Goal: Task Accomplishment & Management: Complete application form

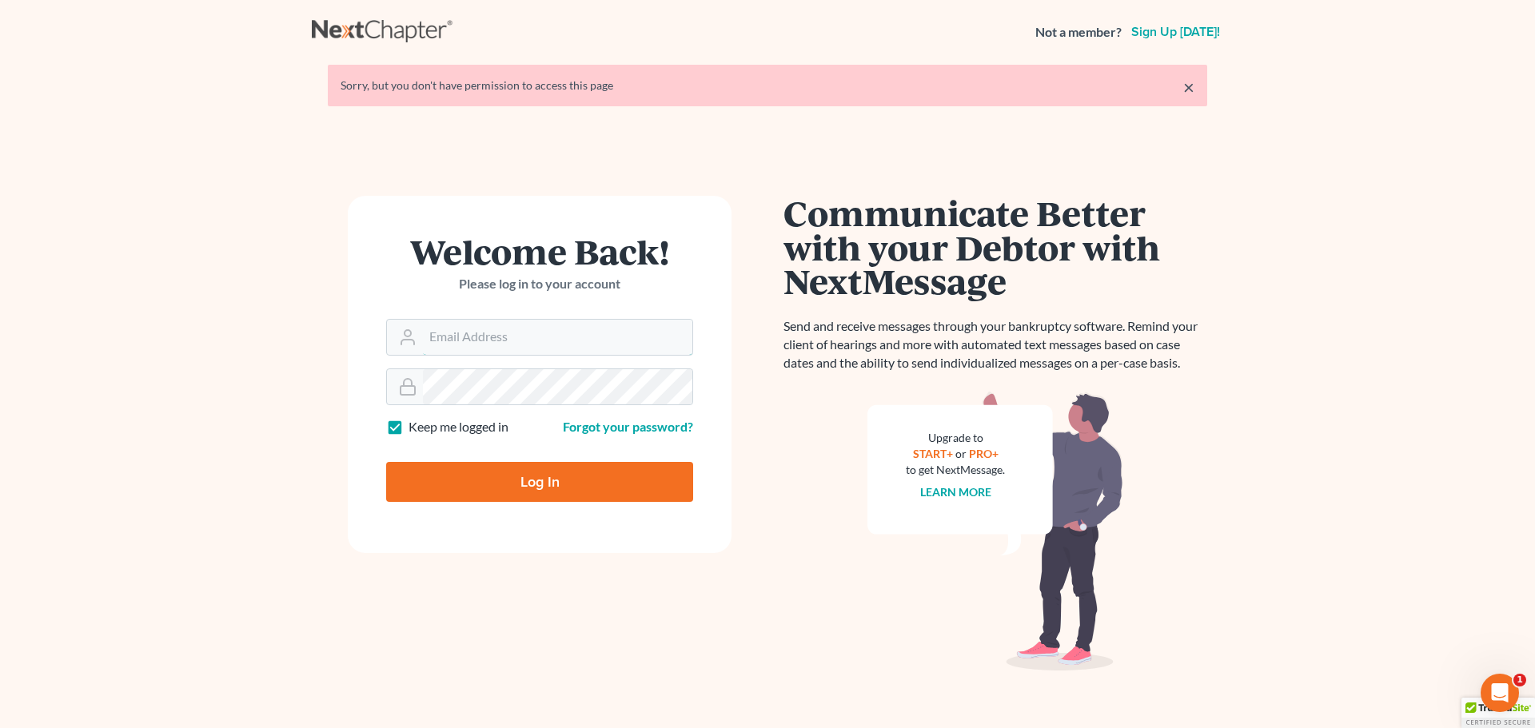
type input "[PERSON_NAME][EMAIL_ADDRESS][DOMAIN_NAME]"
click at [513, 479] on input "Log In" at bounding box center [539, 482] width 307 height 40
type input "Thinking..."
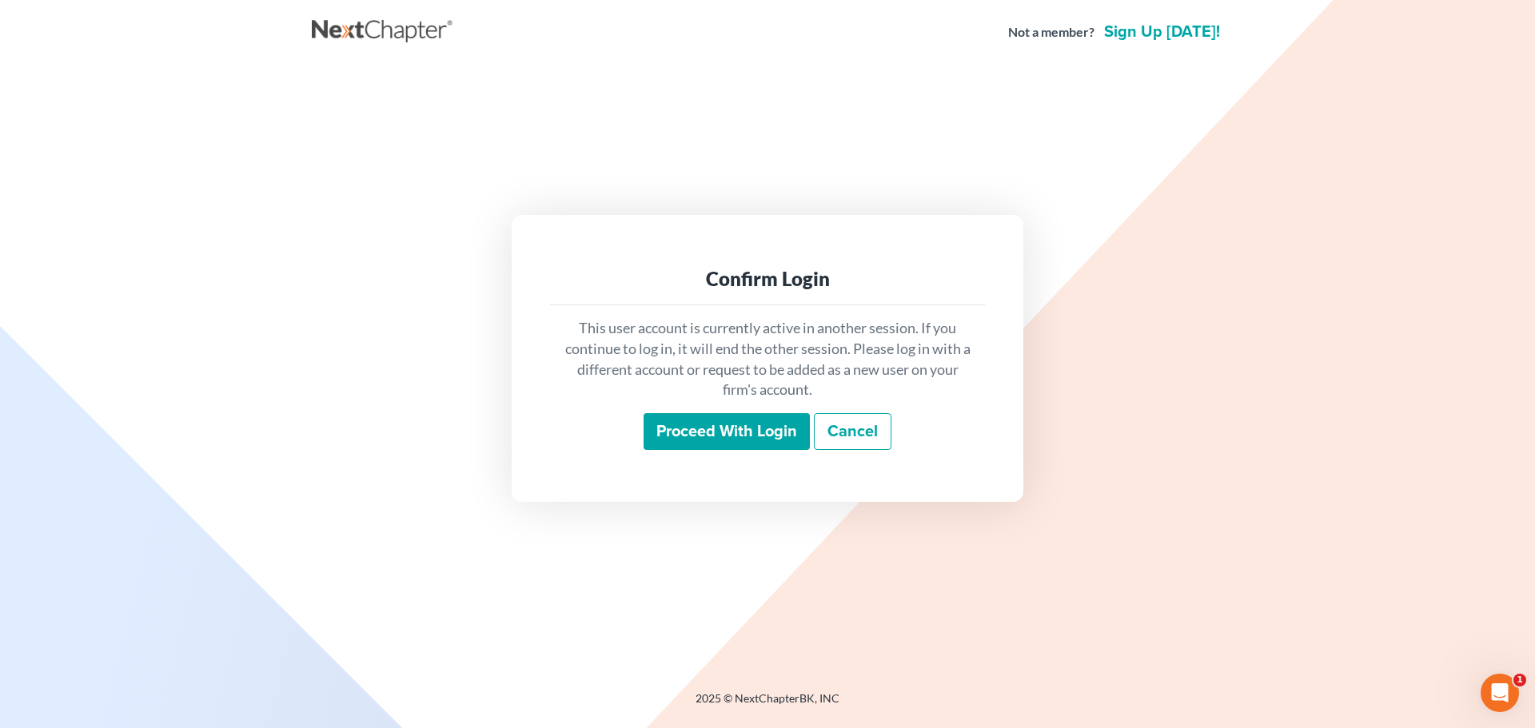
click at [678, 431] on input "Proceed with login" at bounding box center [727, 431] width 166 height 37
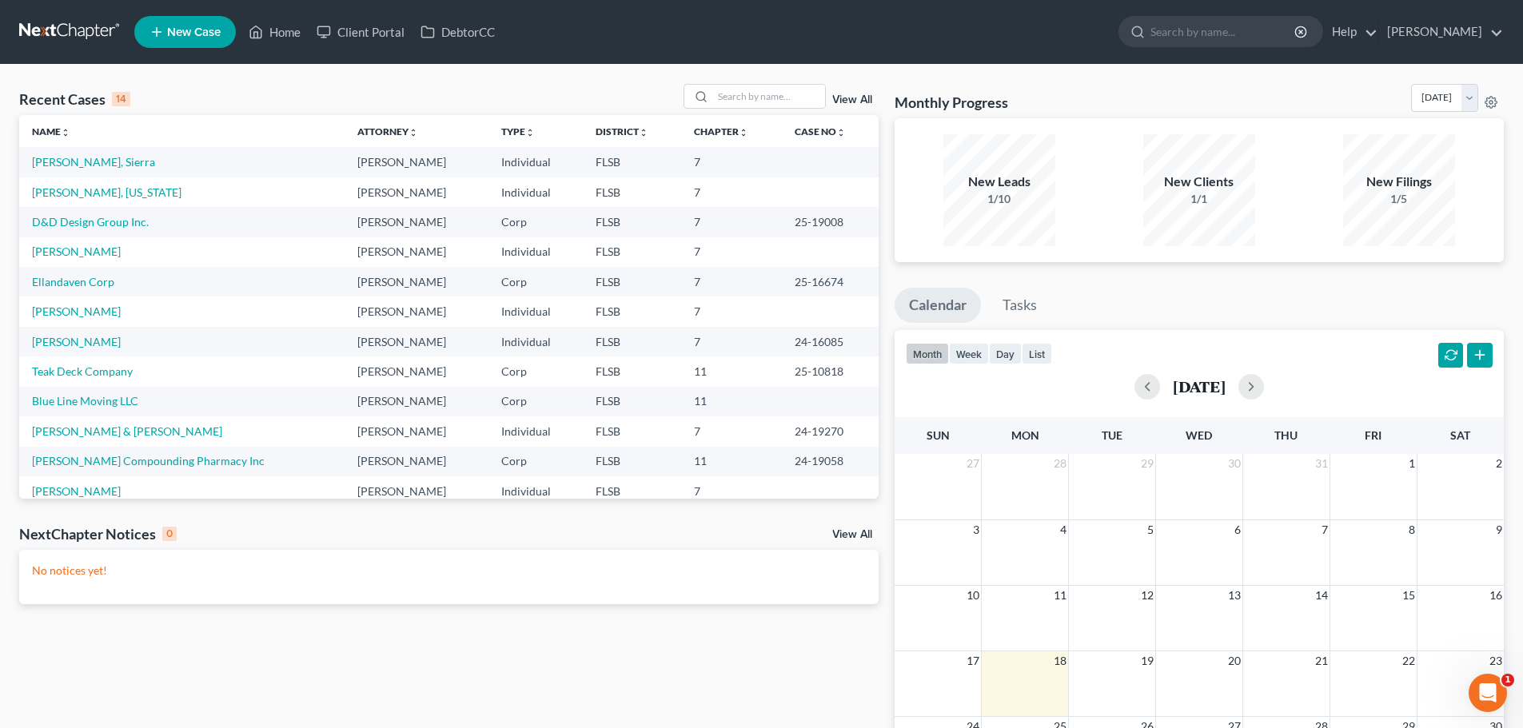
click at [195, 30] on span "New Case" at bounding box center [194, 32] width 54 height 12
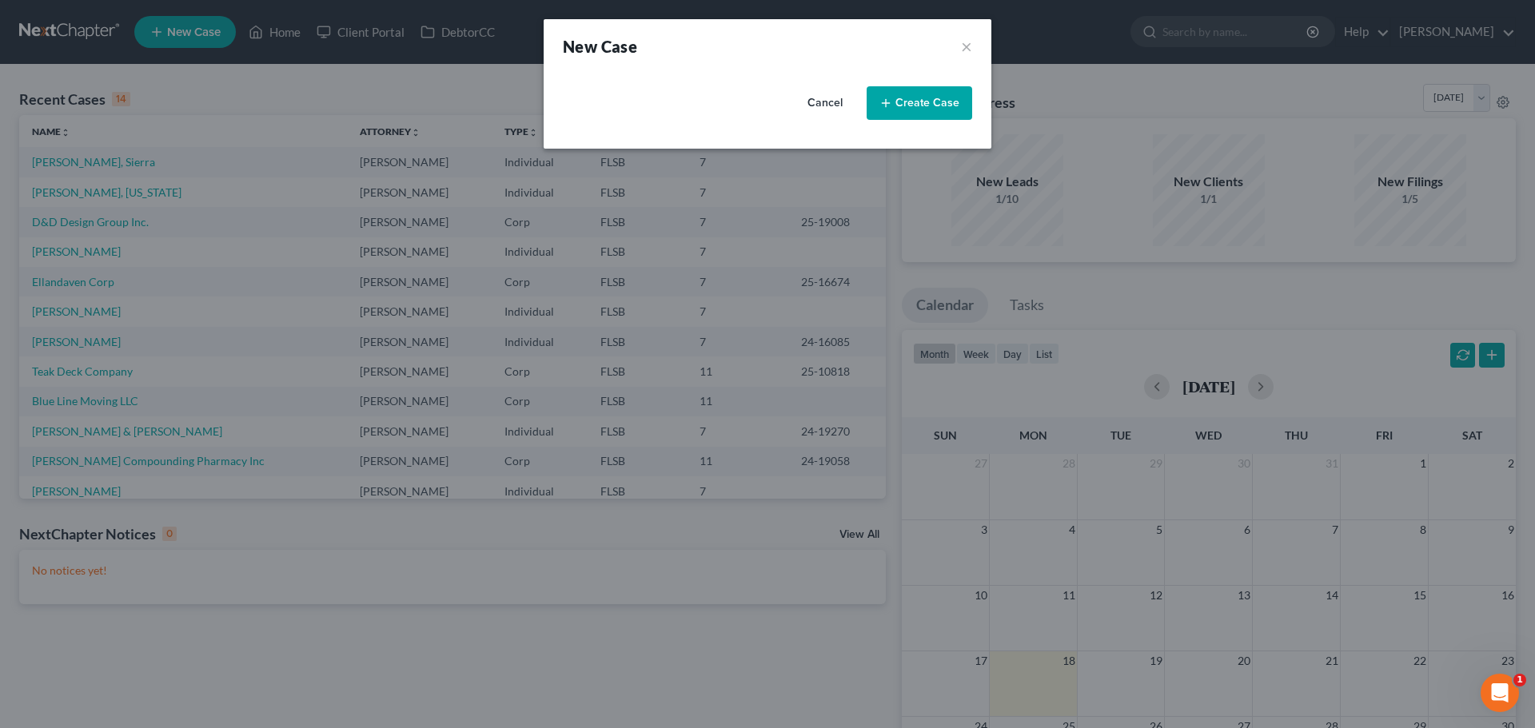
select select "17"
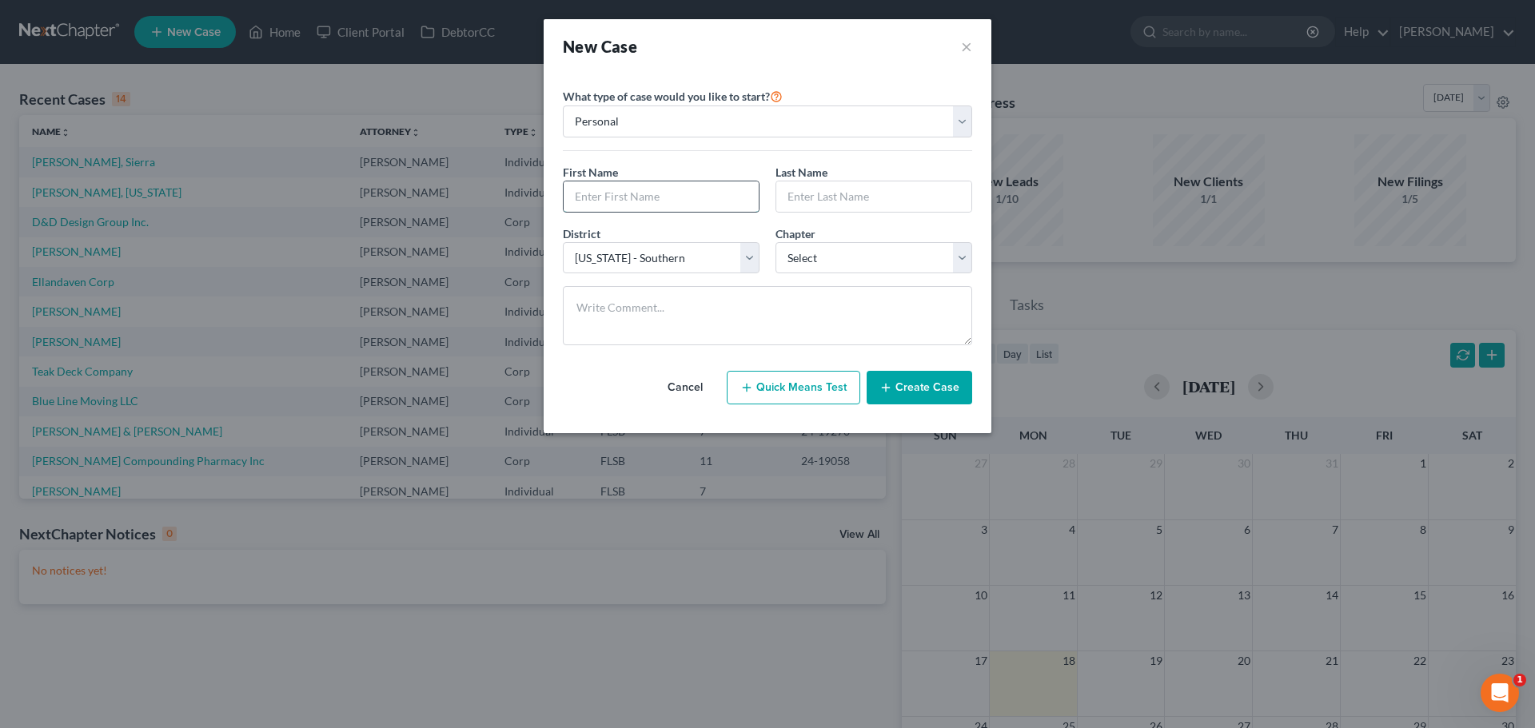
click at [621, 203] on input "text" at bounding box center [661, 197] width 195 height 30
type input "[PERSON_NAME]"
click at [791, 197] on input "text" at bounding box center [873, 197] width 195 height 30
click at [852, 200] on input "[PERSON_NAME]" at bounding box center [873, 197] width 195 height 30
type input "[PERSON_NAME]"
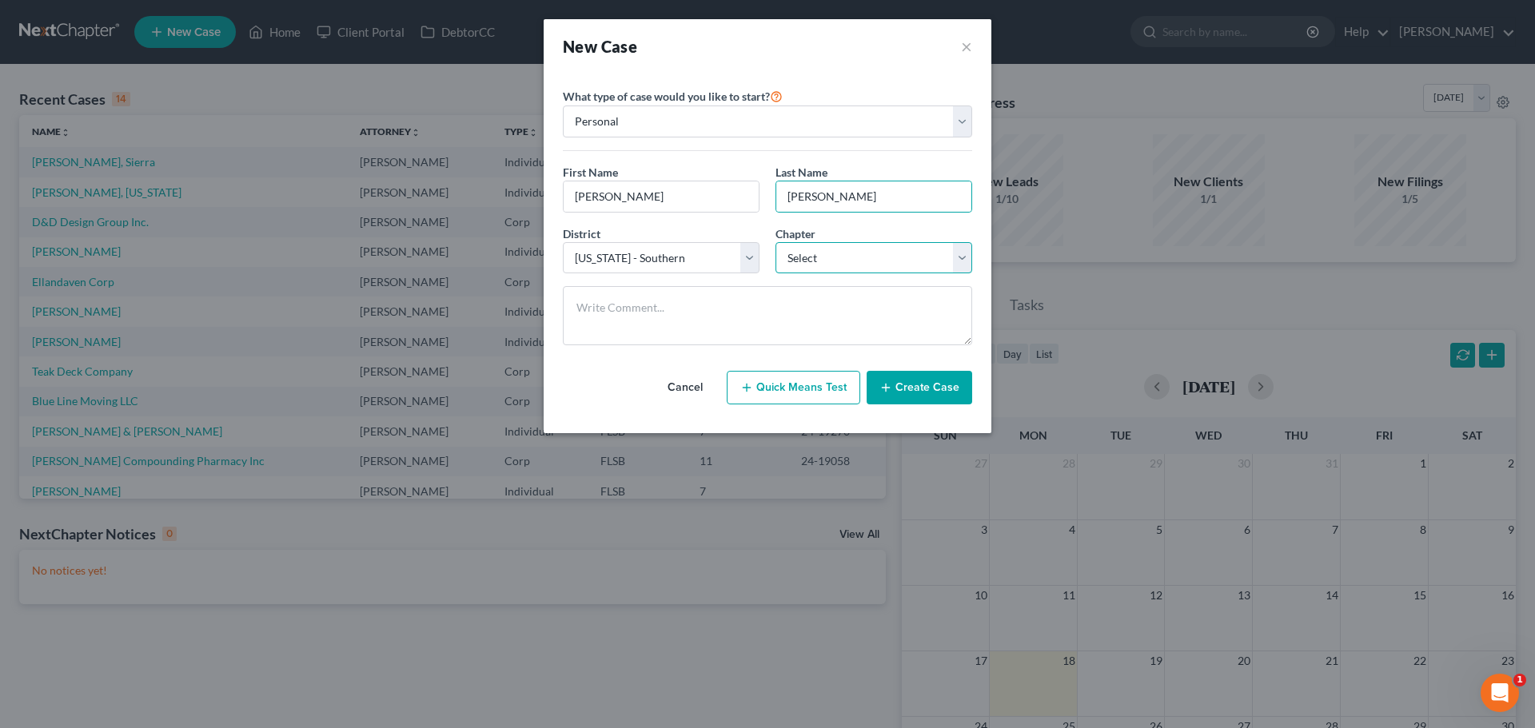
click at [954, 255] on select "Select 7 11 12 13" at bounding box center [874, 258] width 197 height 32
select select "0"
click at [776, 242] on select "Select 7 11 12 13" at bounding box center [874, 258] width 197 height 32
click at [915, 379] on button "Create Case" at bounding box center [920, 388] width 106 height 34
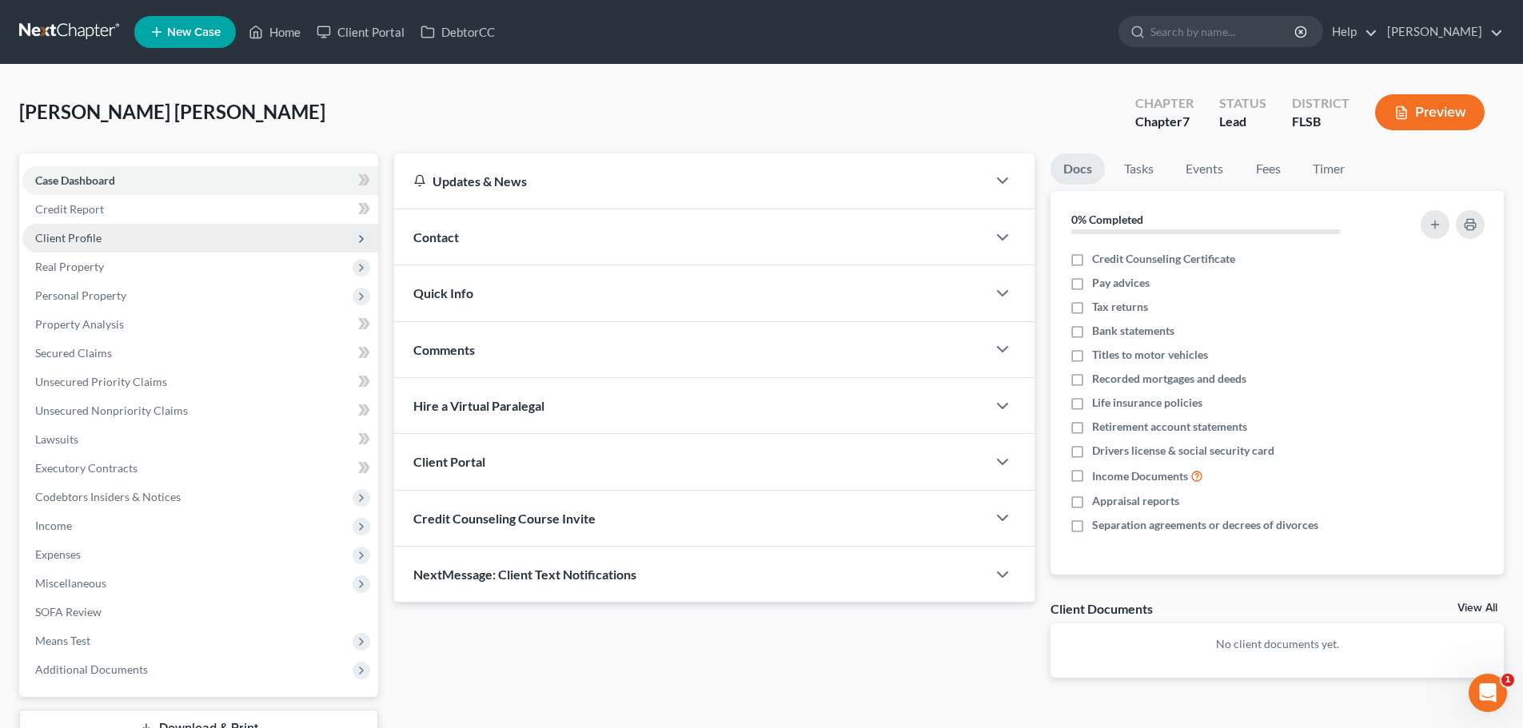
click at [94, 237] on span "Client Profile" at bounding box center [68, 238] width 66 height 14
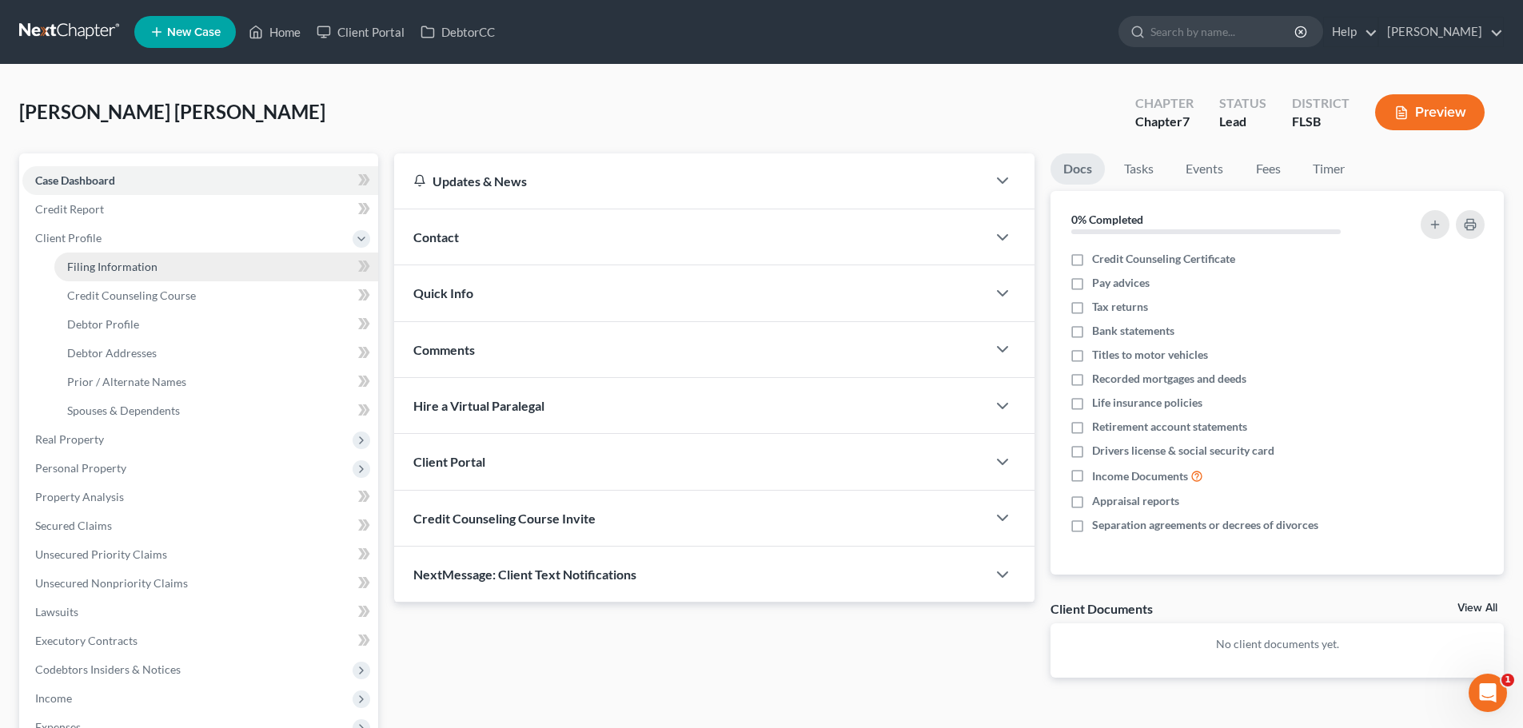
click at [98, 265] on span "Filing Information" at bounding box center [112, 267] width 90 height 14
select select "1"
select select "0"
select select "17"
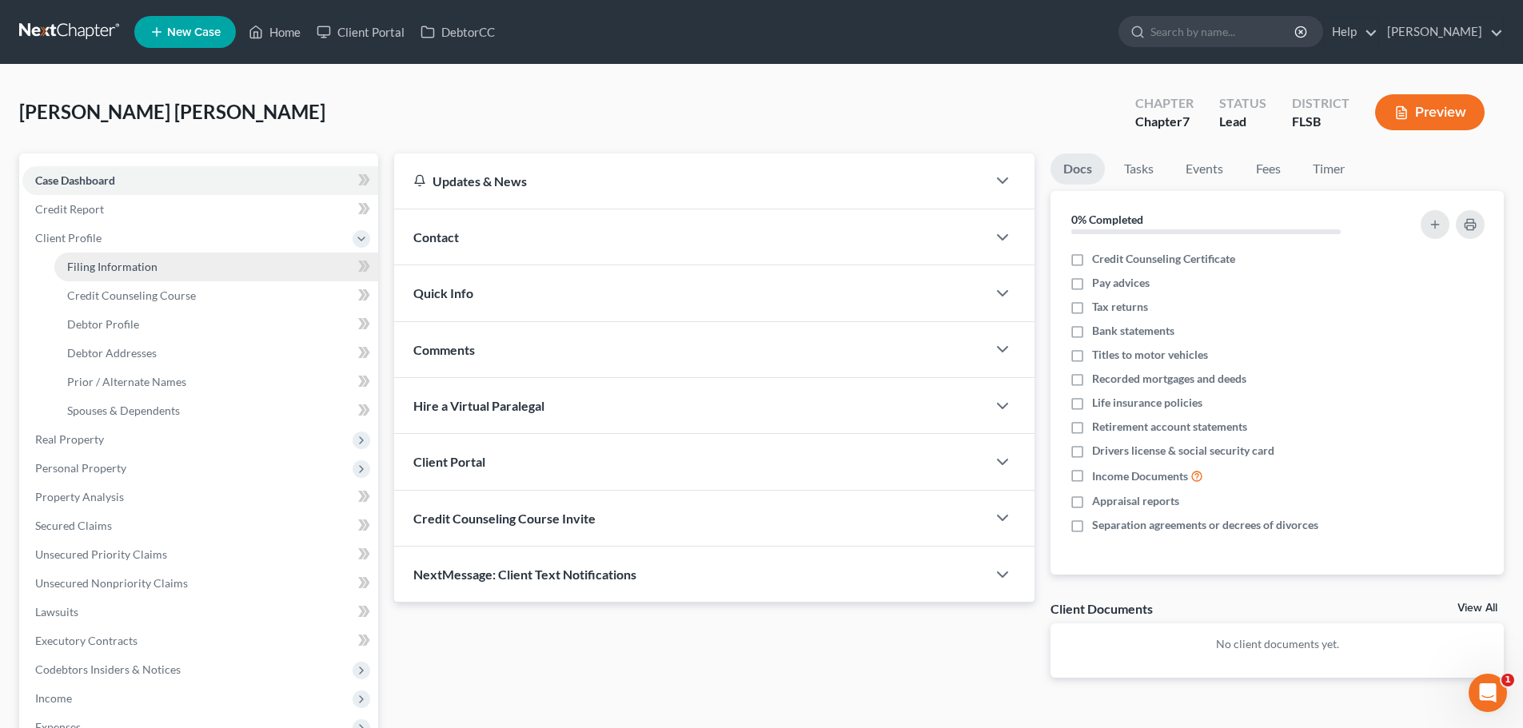
select select "9"
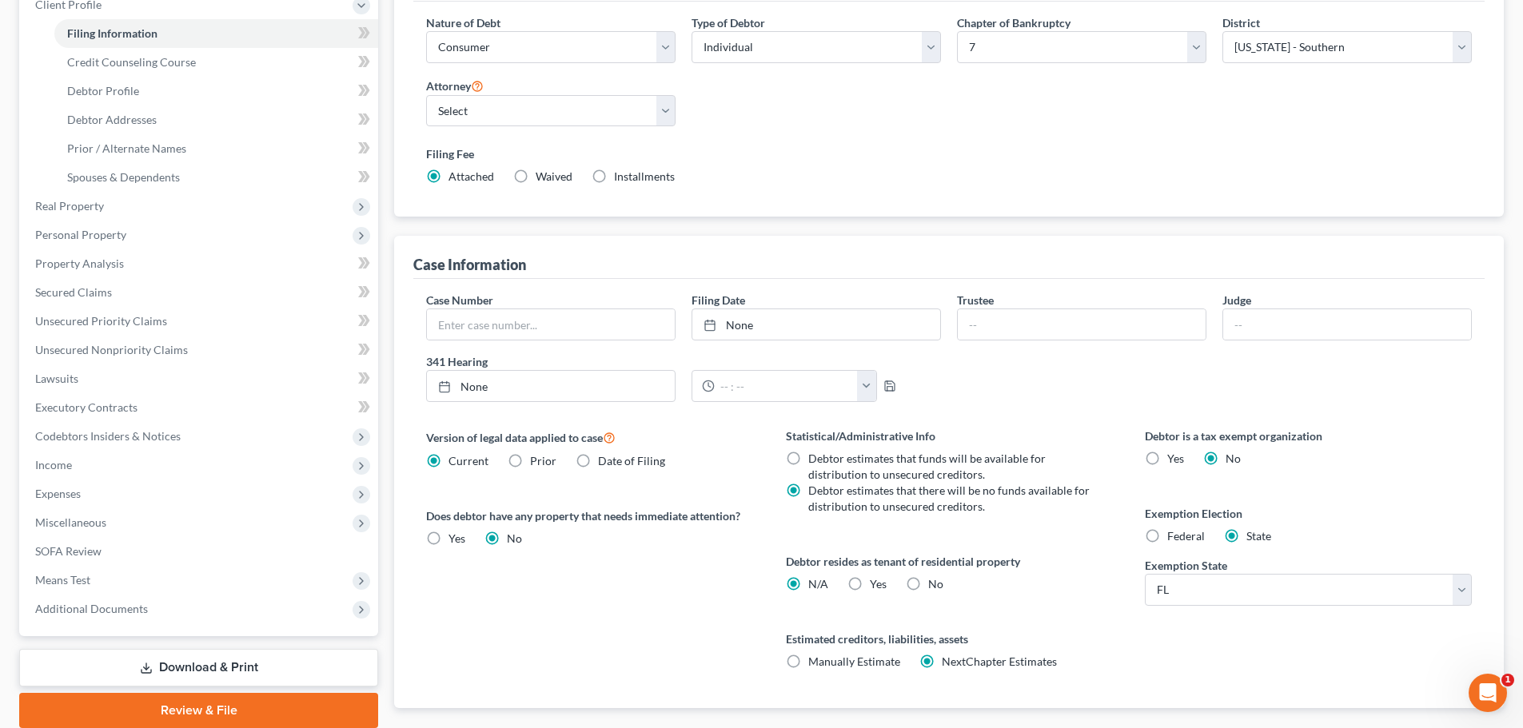
scroll to position [241, 0]
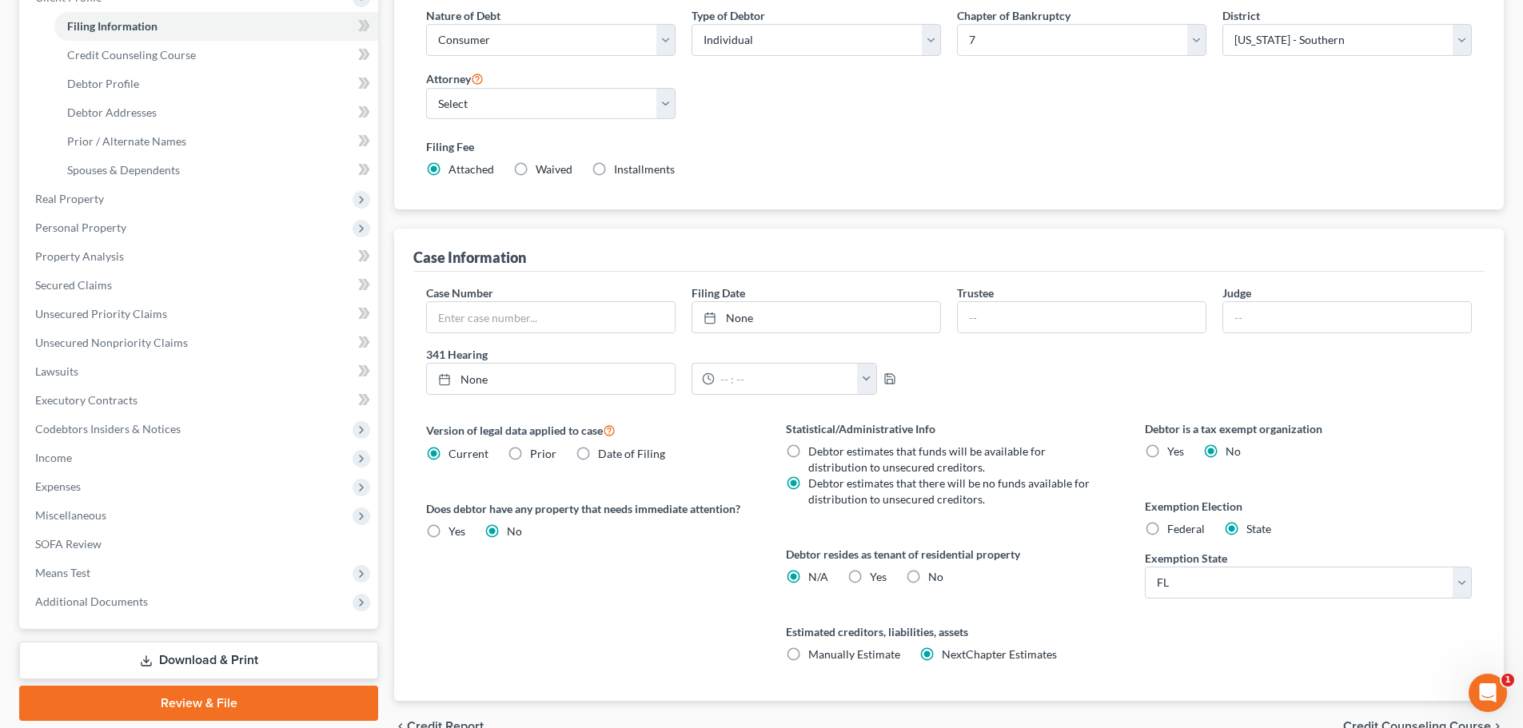
click at [870, 577] on label "Yes Yes" at bounding box center [878, 577] width 17 height 16
click at [876, 577] on input "Yes Yes" at bounding box center [881, 574] width 10 height 10
radio input "true"
radio input "false"
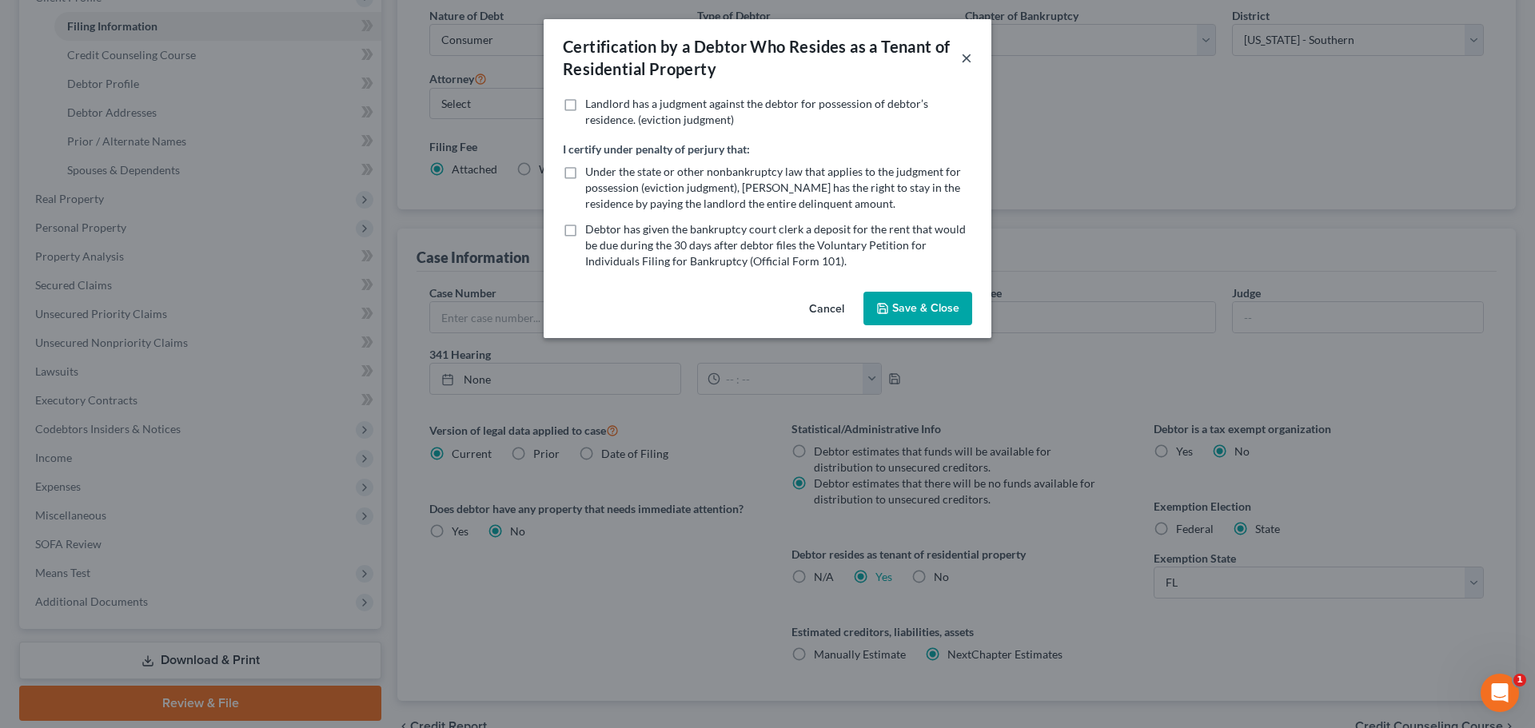
click at [964, 50] on button "×" at bounding box center [966, 57] width 11 height 19
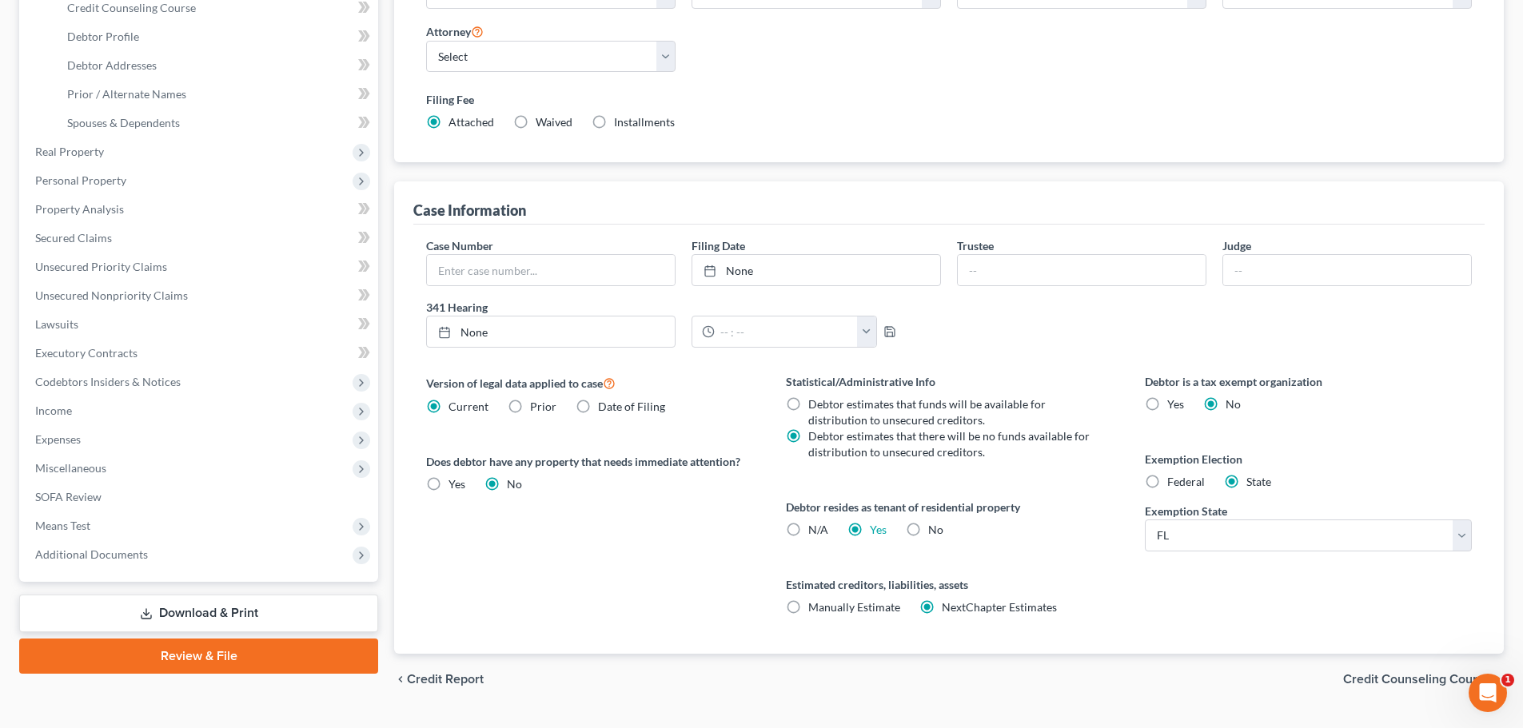
scroll to position [325, 0]
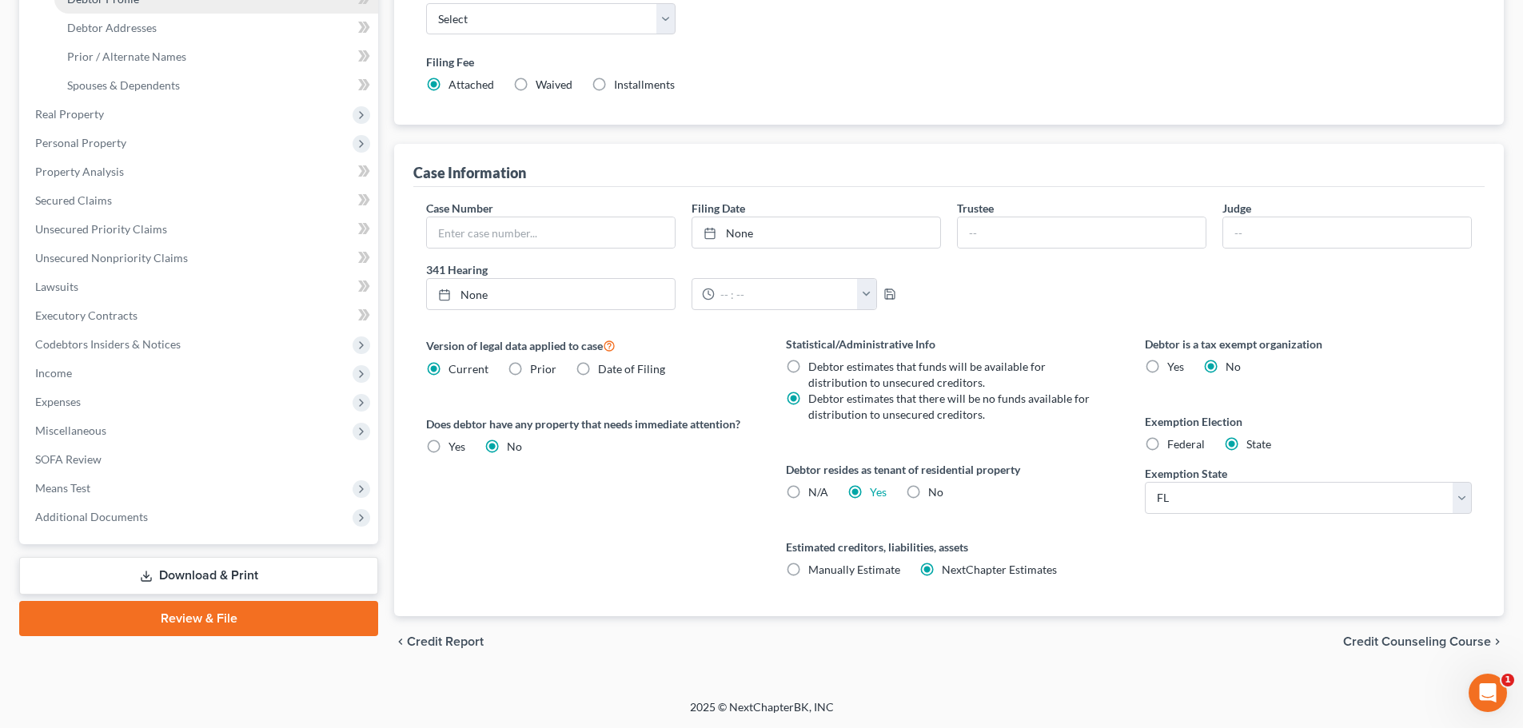
select select "0"
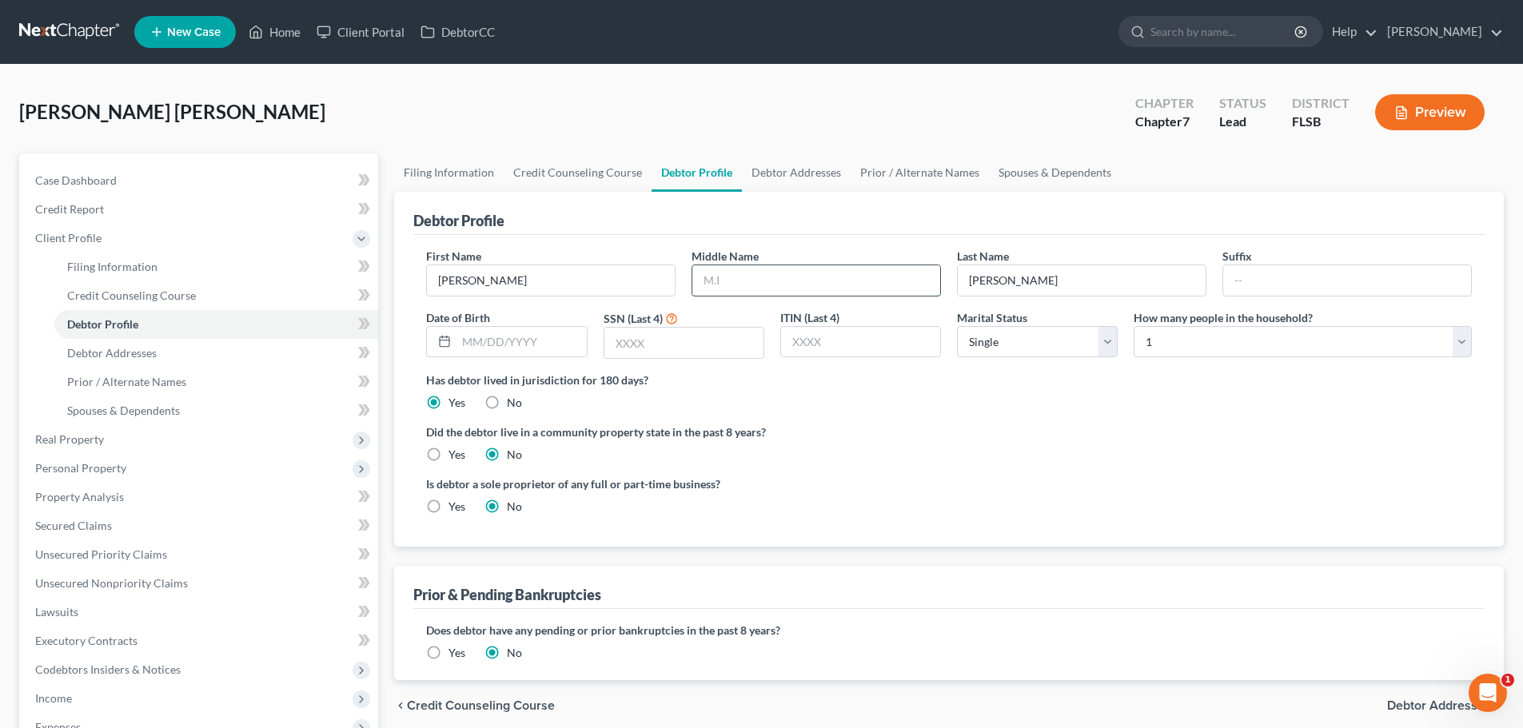
click at [744, 272] on input "text" at bounding box center [816, 280] width 248 height 30
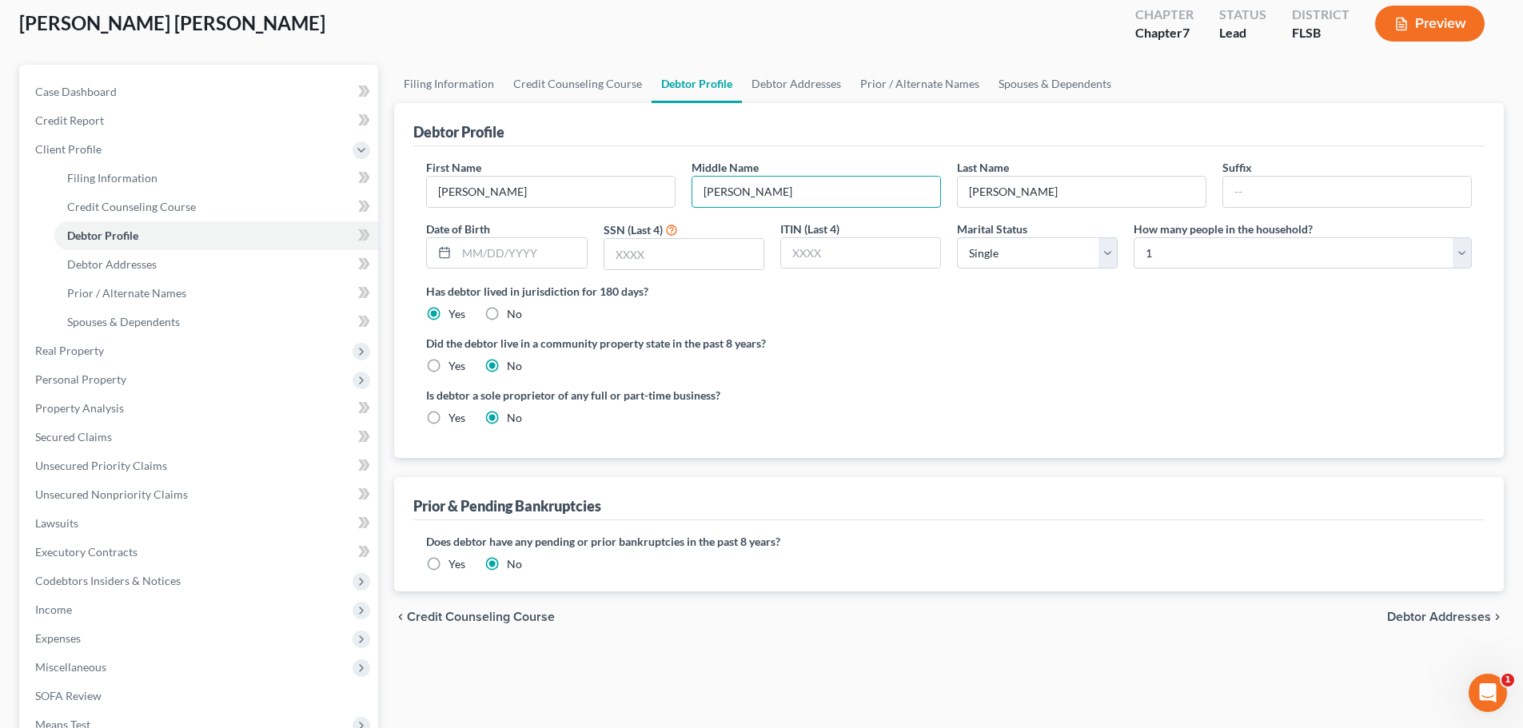
scroll to position [140, 0]
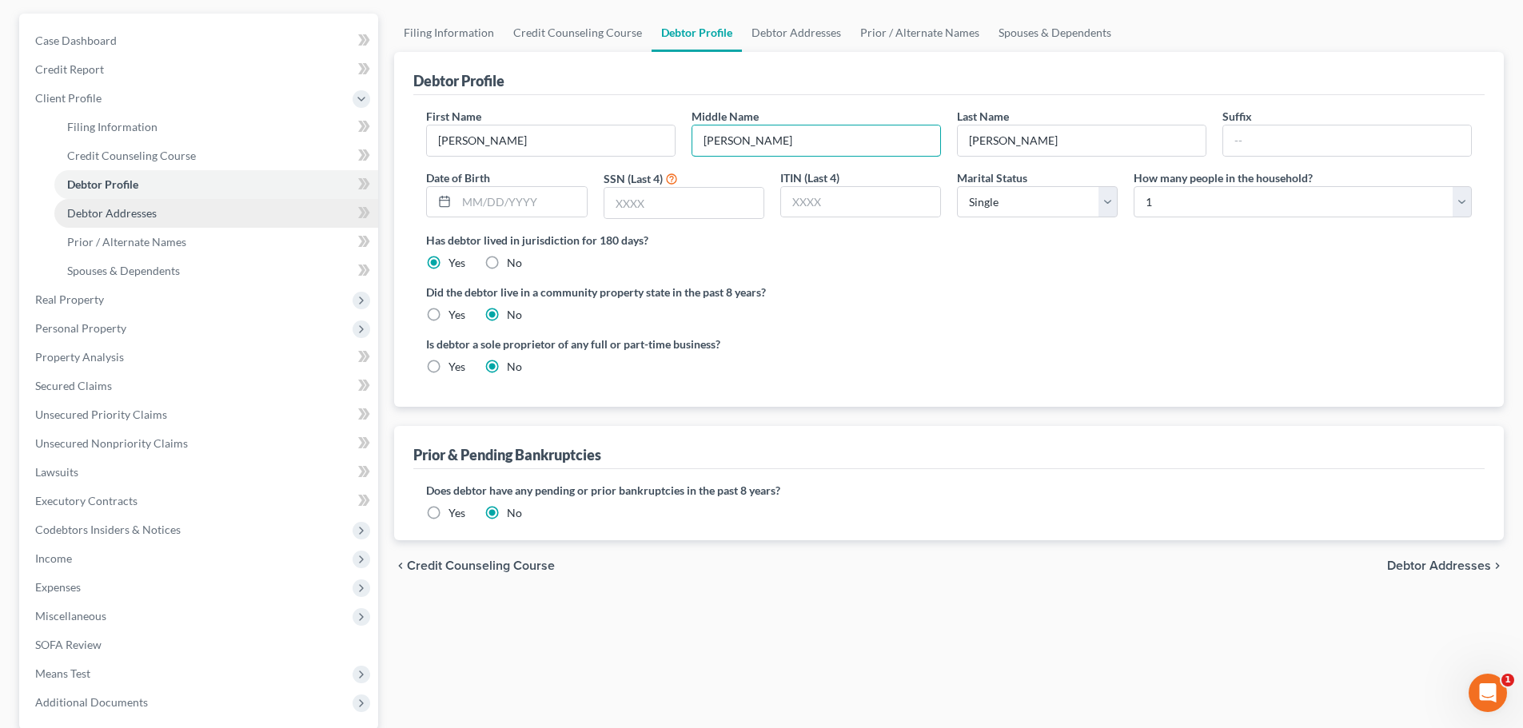
type input "[PERSON_NAME]"
click at [125, 211] on span "Debtor Addresses" at bounding box center [112, 213] width 90 height 14
select select "0"
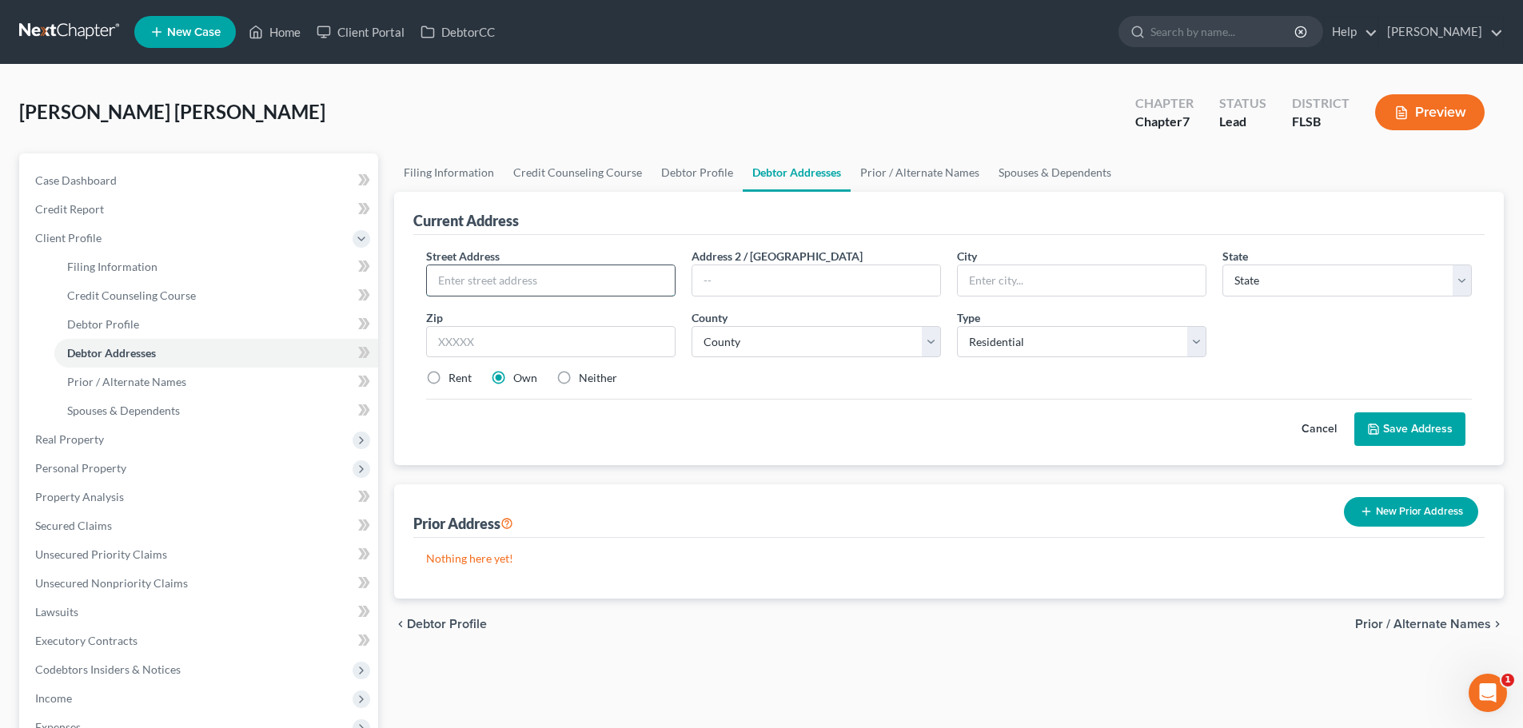
click at [488, 285] on input "text" at bounding box center [551, 280] width 248 height 30
type input "[STREET_ADDRESS][PERSON_NAME]"
click at [1040, 286] on input "text" at bounding box center [1082, 280] width 248 height 30
type input "[PERSON_NAME]"
click at [1286, 275] on select "State [US_STATE] AK AR AZ CA CO CT DE DC [GEOGRAPHIC_DATA] [GEOGRAPHIC_DATA] GU…" at bounding box center [1347, 281] width 249 height 32
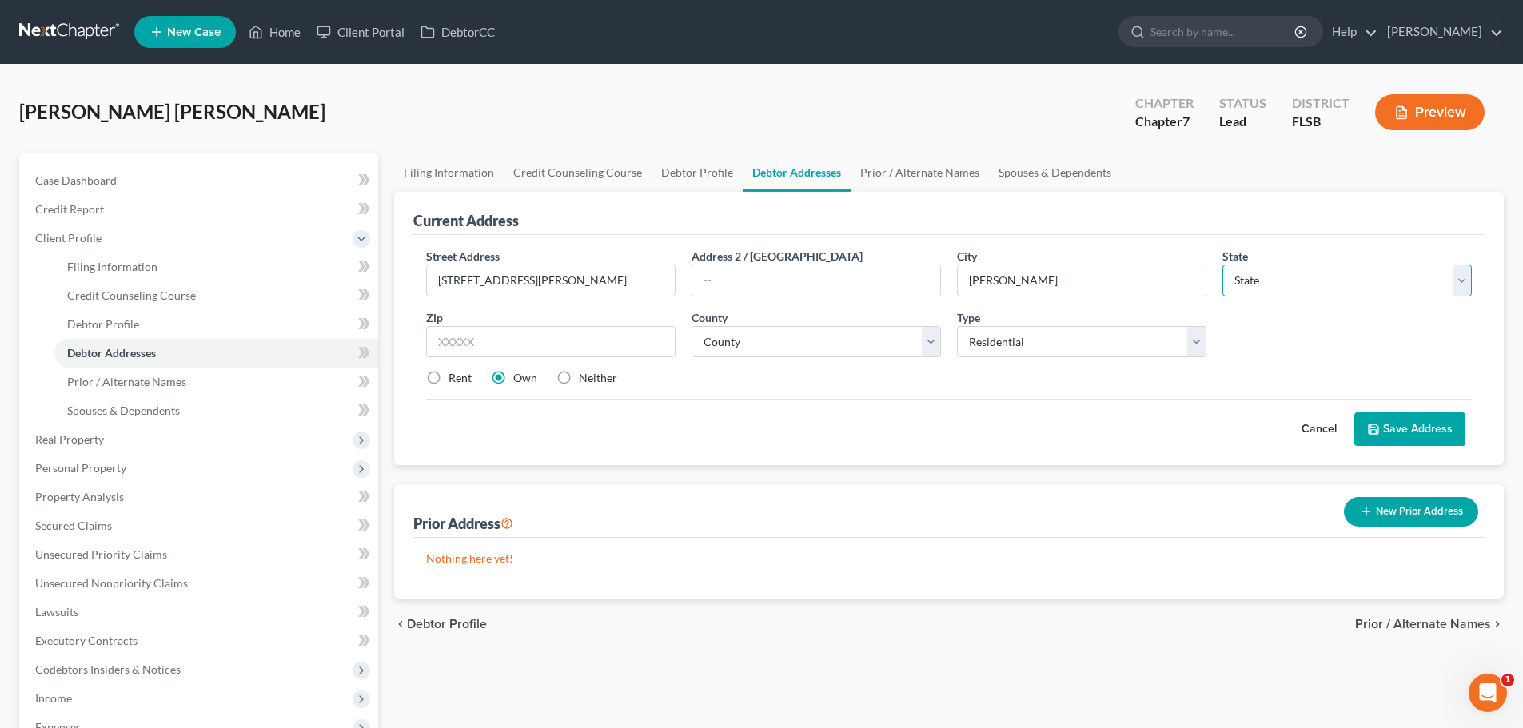
select select "9"
click at [1223, 265] on select "State [US_STATE] AK AR AZ CA CO CT DE DC [GEOGRAPHIC_DATA] [GEOGRAPHIC_DATA] GU…" at bounding box center [1347, 281] width 249 height 32
click at [553, 330] on input "text" at bounding box center [550, 342] width 249 height 32
type input "34994"
click at [449, 381] on label "Rent" at bounding box center [460, 378] width 23 height 16
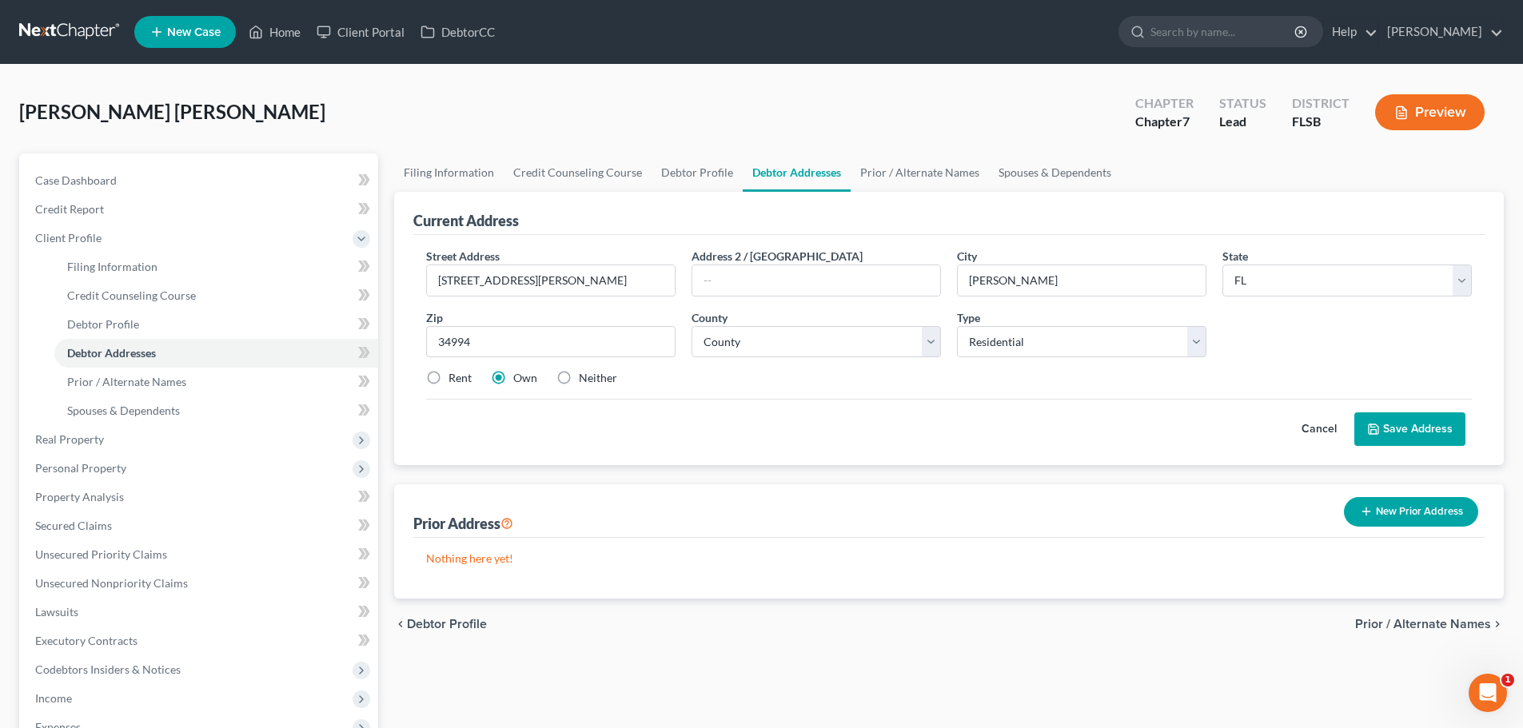
click at [455, 381] on input "Rent" at bounding box center [460, 375] width 10 height 10
radio input "true"
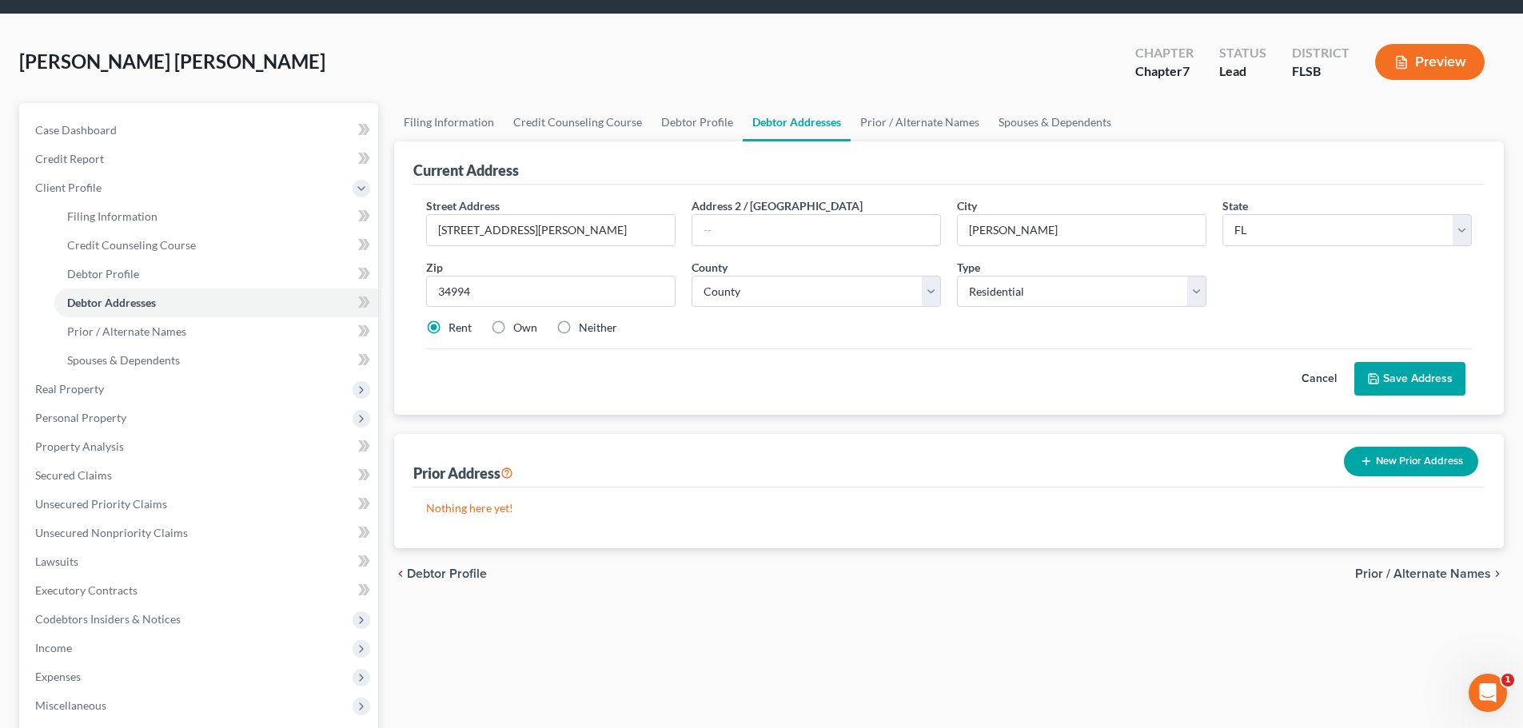
scroll to position [51, 0]
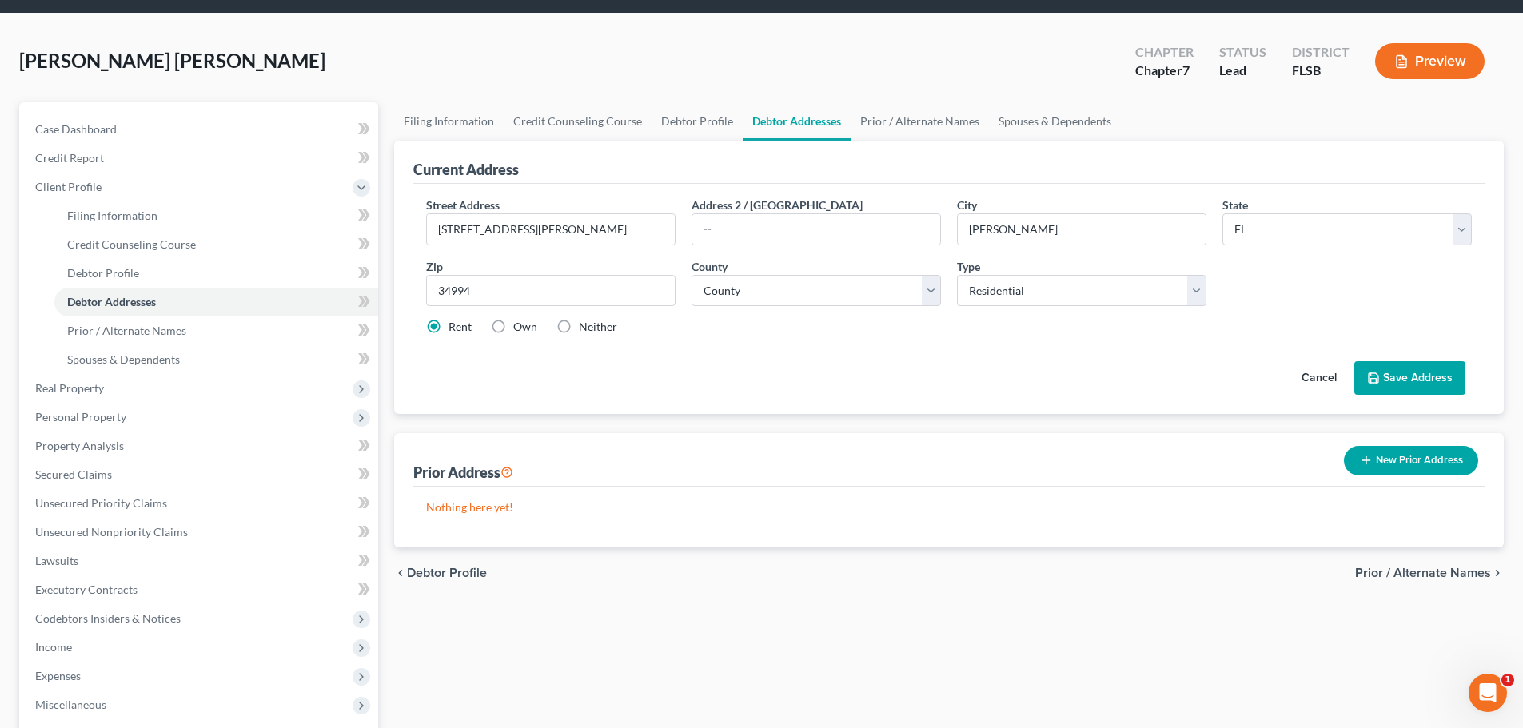
click at [1409, 370] on button "Save Address" at bounding box center [1410, 378] width 111 height 34
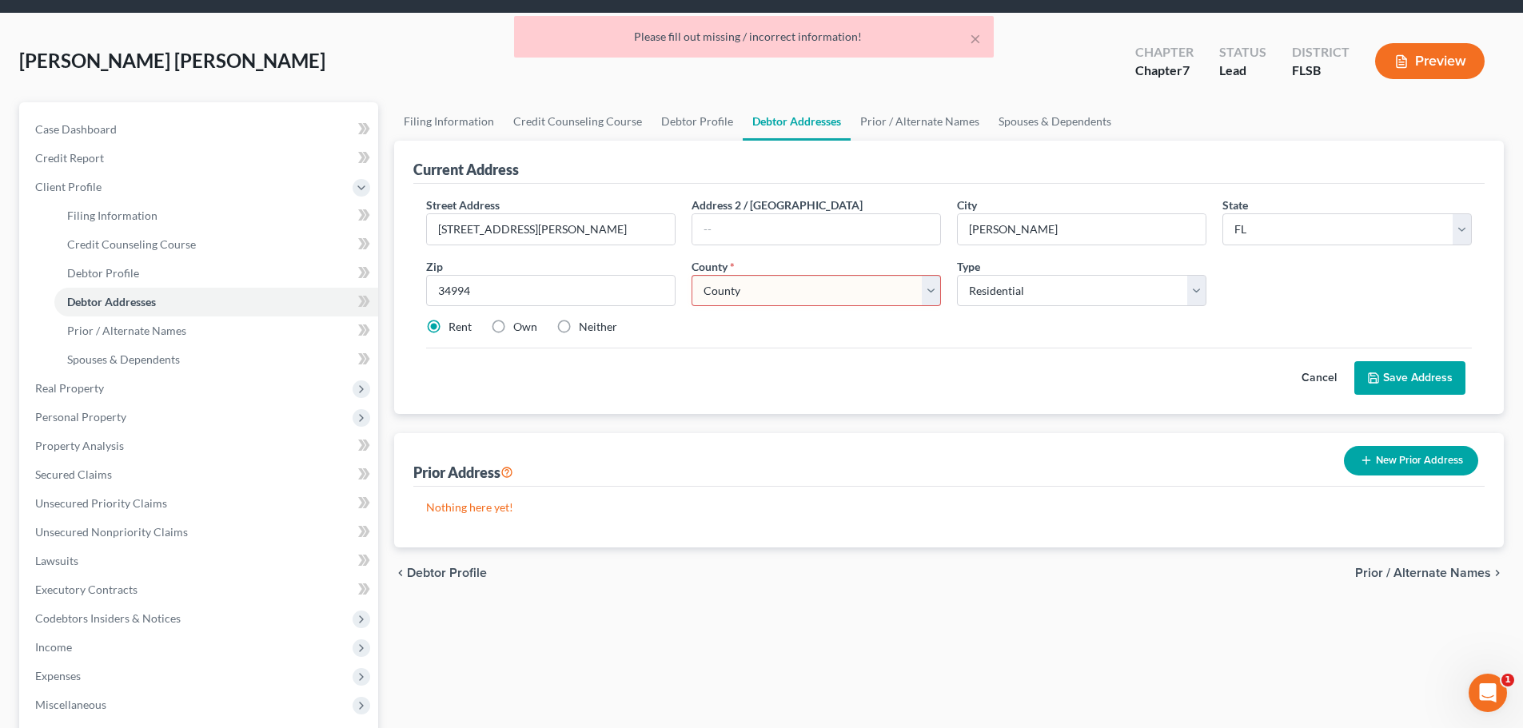
click at [922, 292] on select "County [GEOGRAPHIC_DATA] [GEOGRAPHIC_DATA] [GEOGRAPHIC_DATA] [GEOGRAPHIC_DATA] …" at bounding box center [816, 291] width 249 height 32
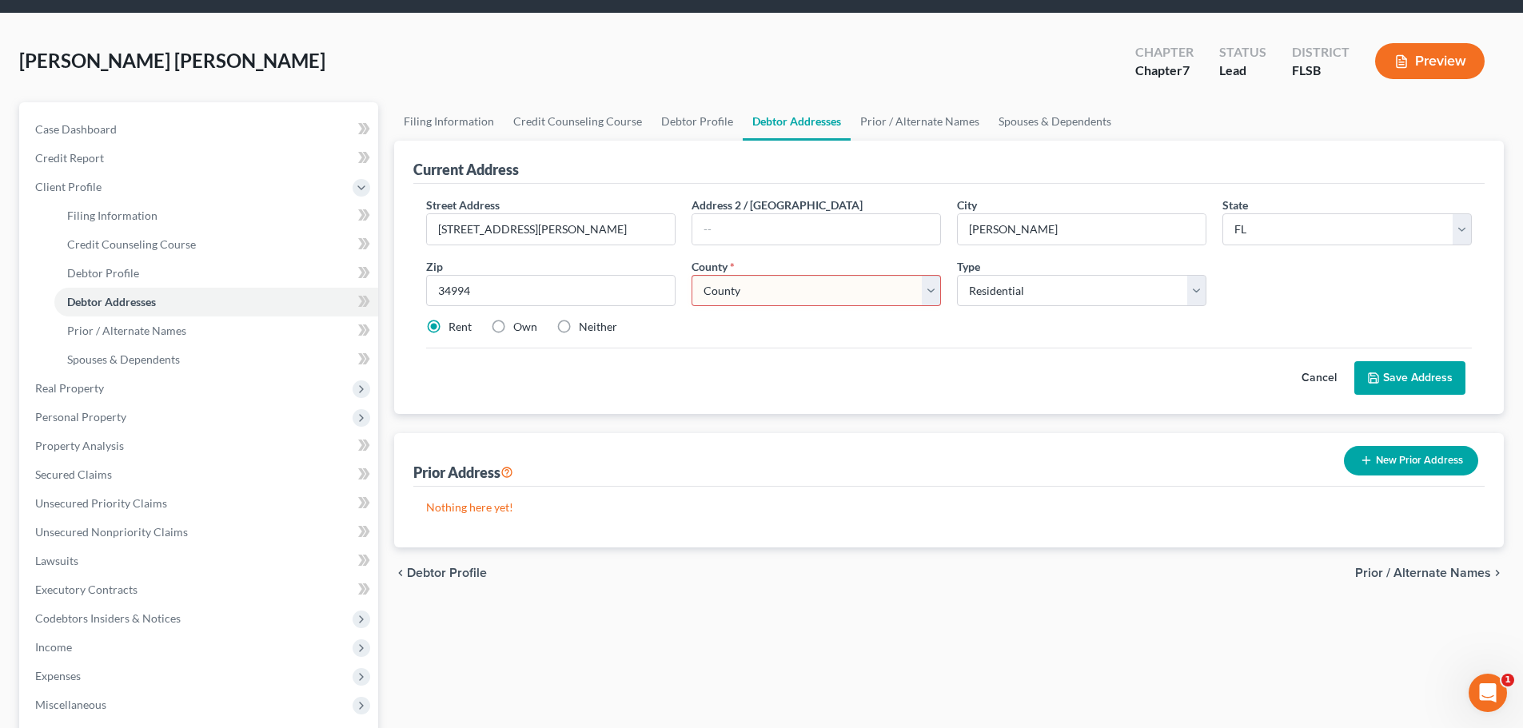
select select "41"
click at [692, 275] on select "County [GEOGRAPHIC_DATA] [GEOGRAPHIC_DATA] [GEOGRAPHIC_DATA] [GEOGRAPHIC_DATA] …" at bounding box center [816, 291] width 249 height 32
click at [1403, 376] on button "Save Address" at bounding box center [1410, 378] width 111 height 34
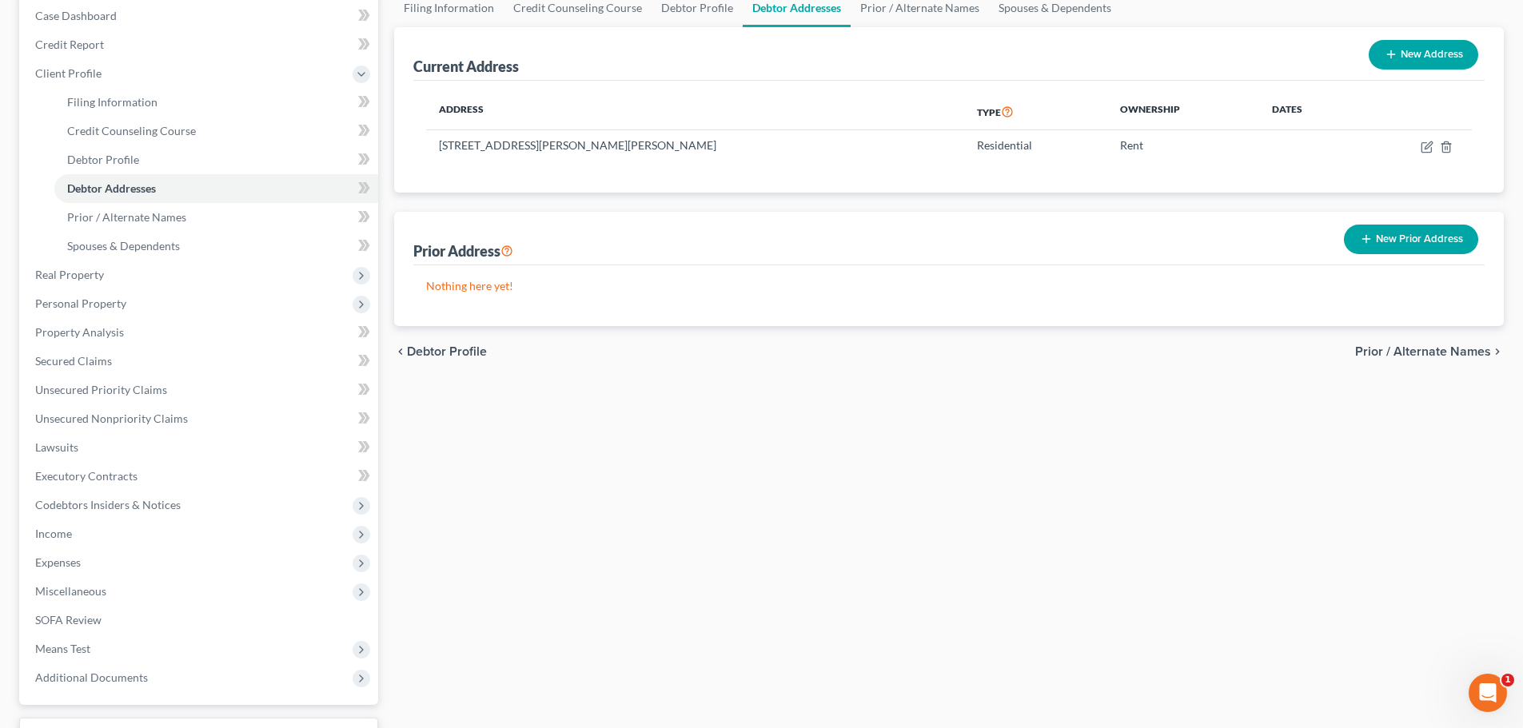
scroll to position [20, 0]
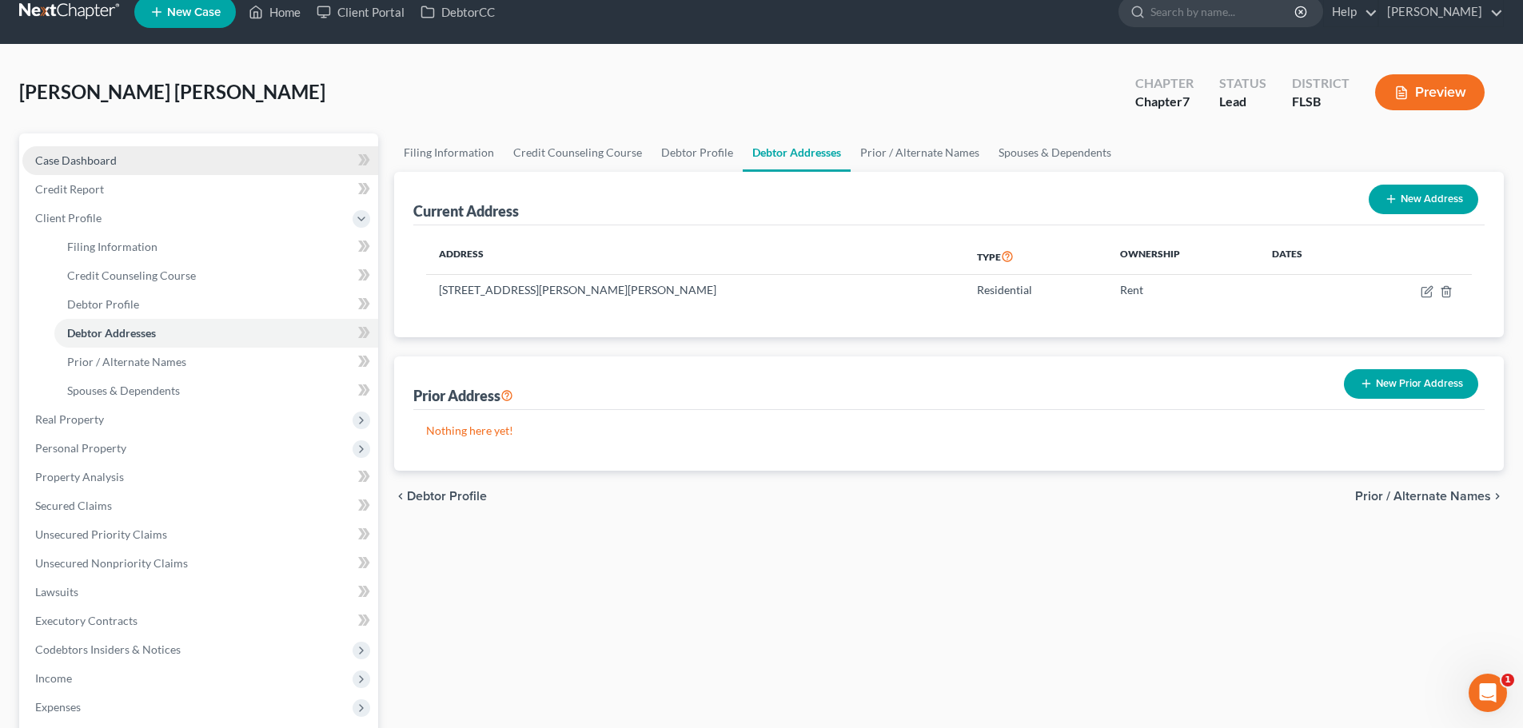
click at [97, 162] on span "Case Dashboard" at bounding box center [76, 161] width 82 height 14
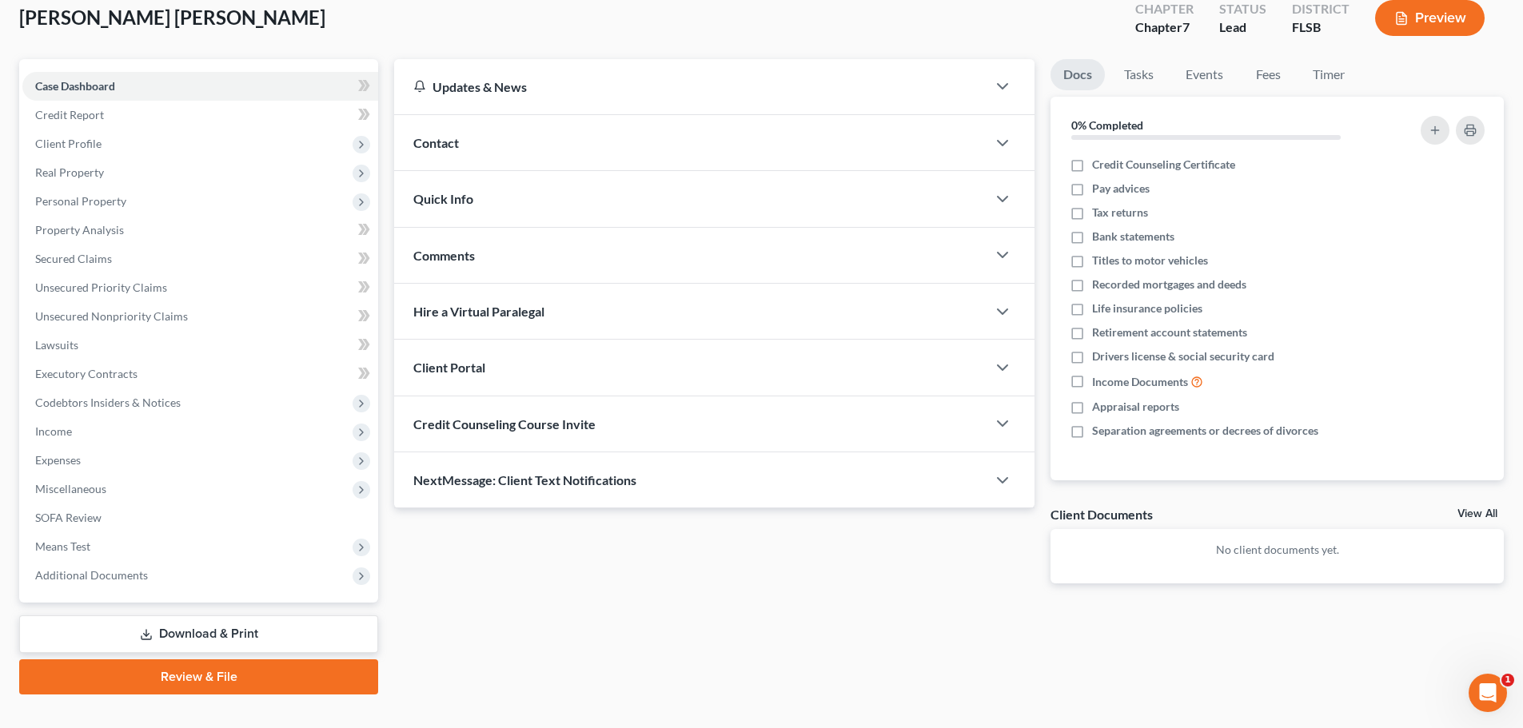
scroll to position [96, 0]
click at [465, 359] on span "Client Portal" at bounding box center [449, 365] width 72 height 15
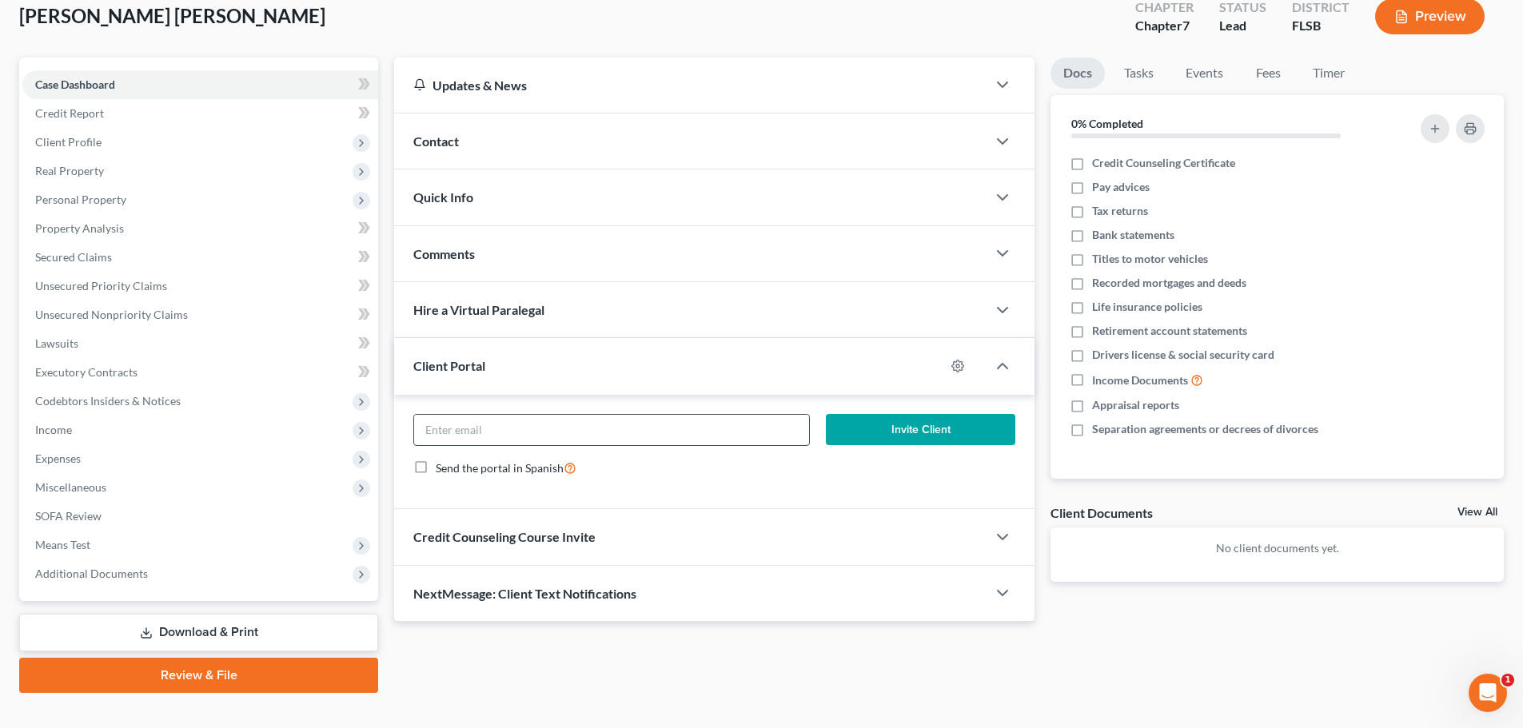
click at [568, 429] on input "email" at bounding box center [611, 430] width 394 height 30
click at [625, 432] on input "email" at bounding box center [611, 430] width 394 height 30
type input "[EMAIL_ADDRESS][DOMAIN_NAME]"
click at [436, 465] on label "Send the portal in Spanish" at bounding box center [506, 468] width 141 height 18
click at [442, 465] on input "Send the portal in Spanish" at bounding box center [447, 464] width 10 height 10
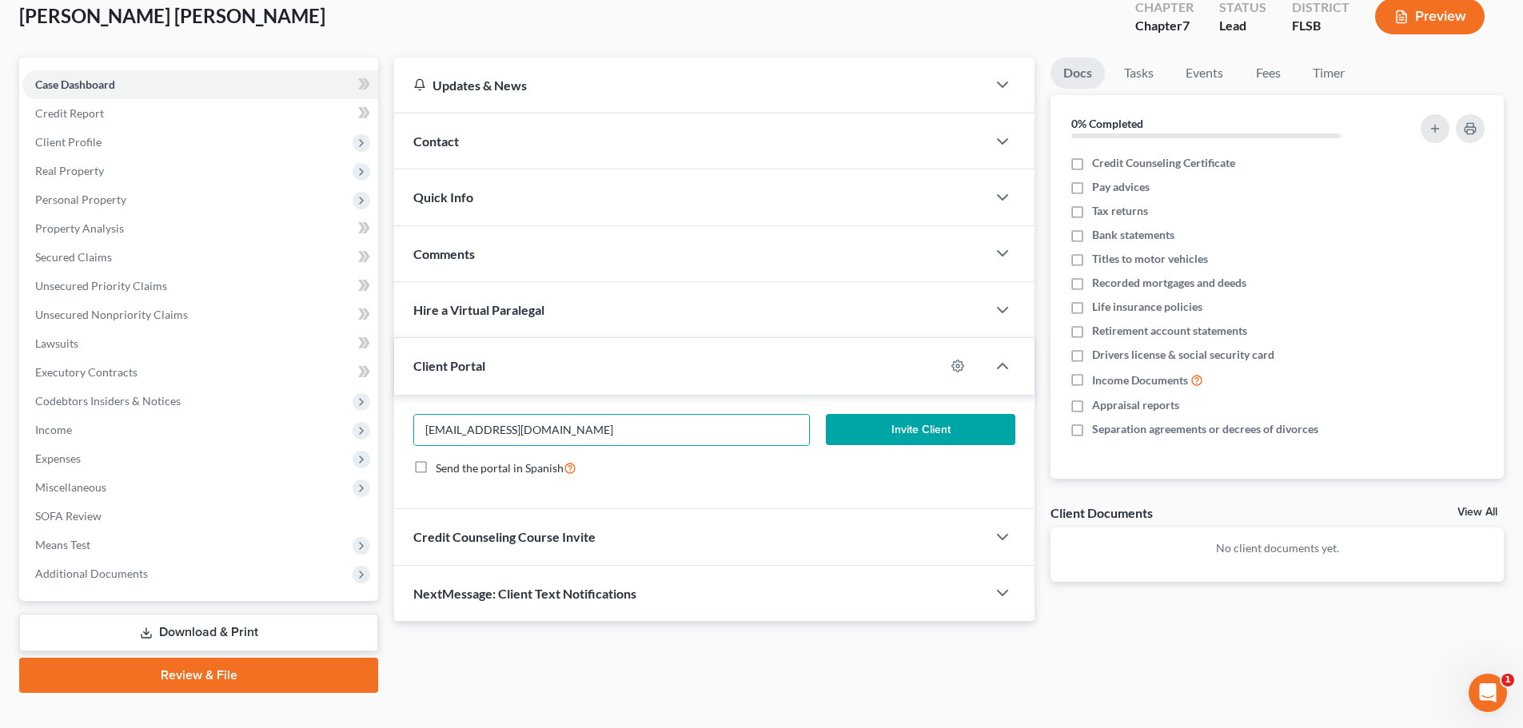
checkbox input "true"
click at [910, 433] on button "Invite Client" at bounding box center [921, 430] width 190 height 32
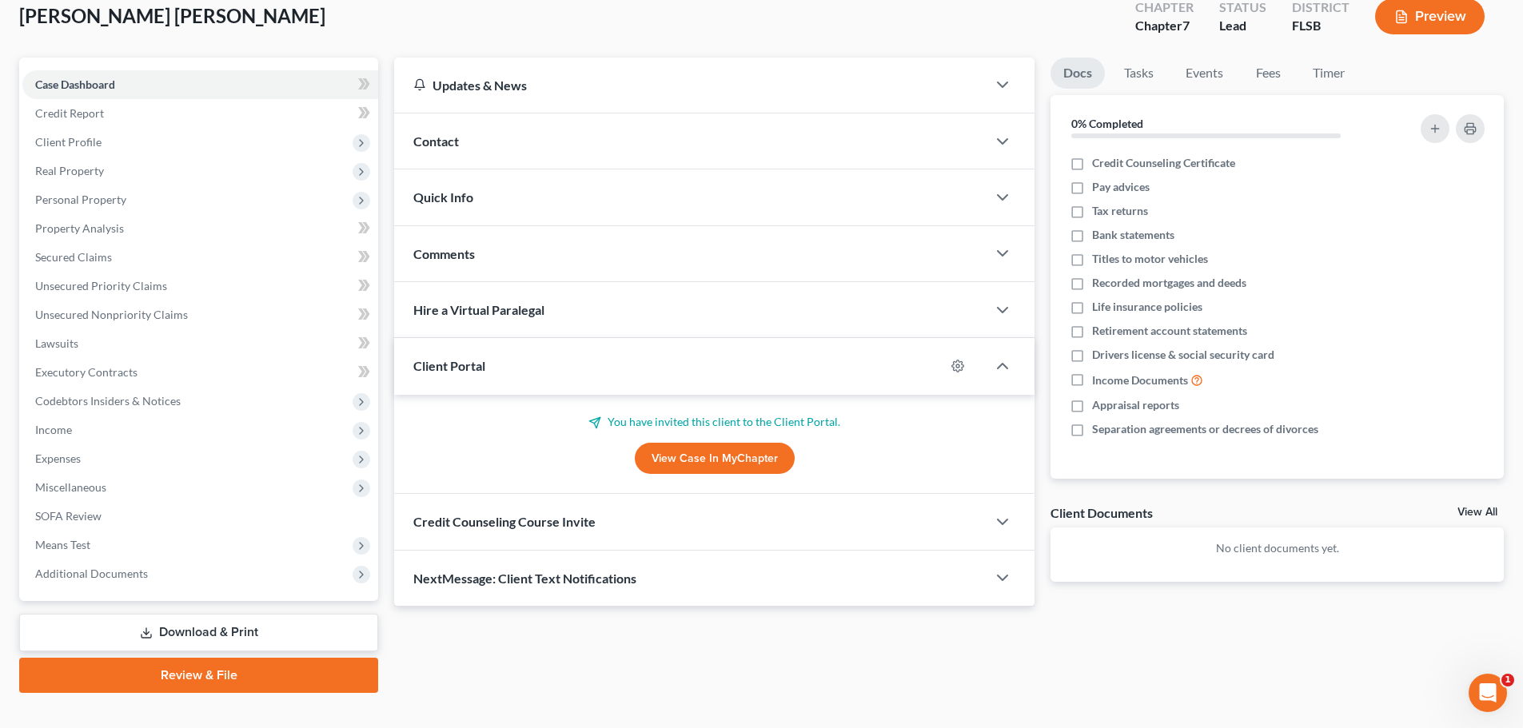
click at [561, 522] on span "Credit Counseling Course Invite" at bounding box center [504, 521] width 182 height 15
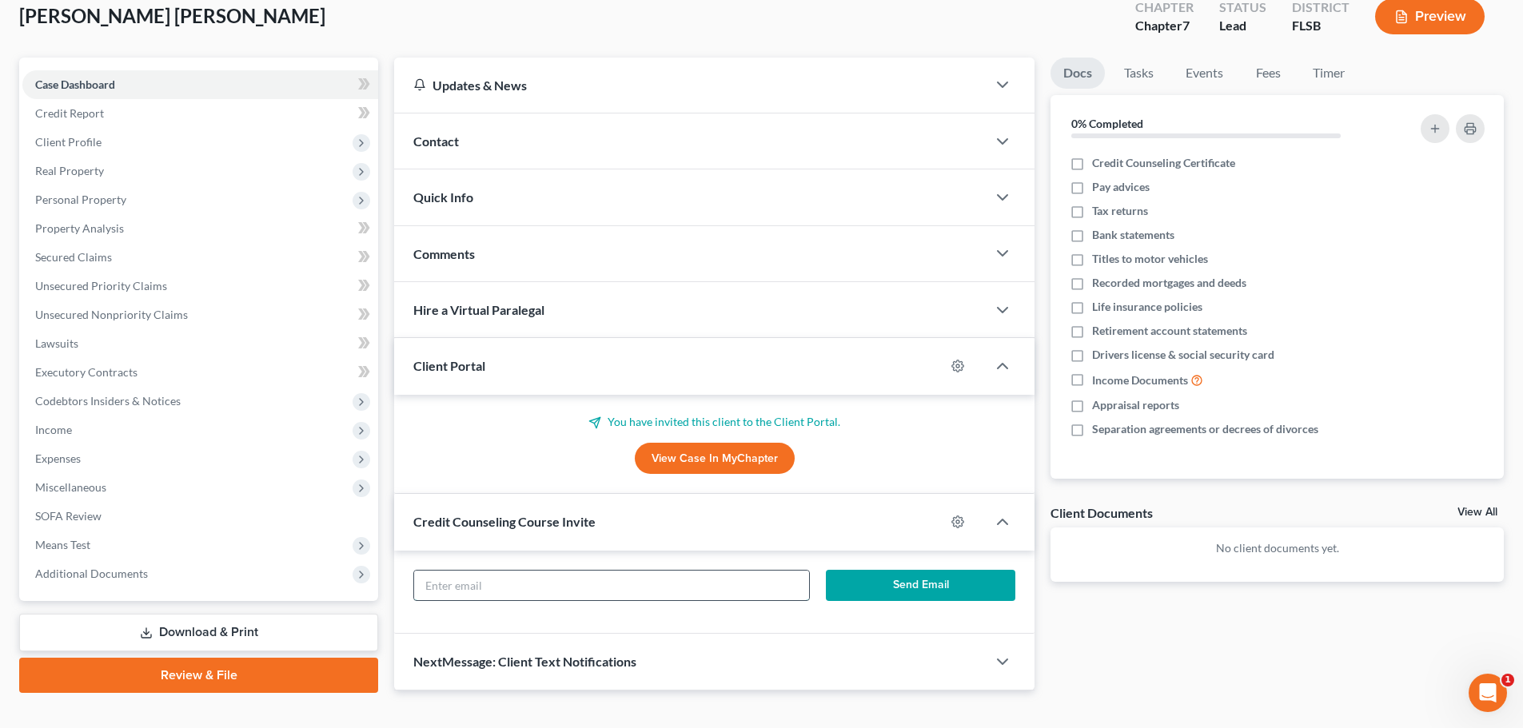
click at [546, 586] on input "text" at bounding box center [611, 586] width 394 height 30
type input "[EMAIL_ADDRESS][DOMAIN_NAME]"
click at [915, 584] on button "Send Email" at bounding box center [921, 586] width 190 height 32
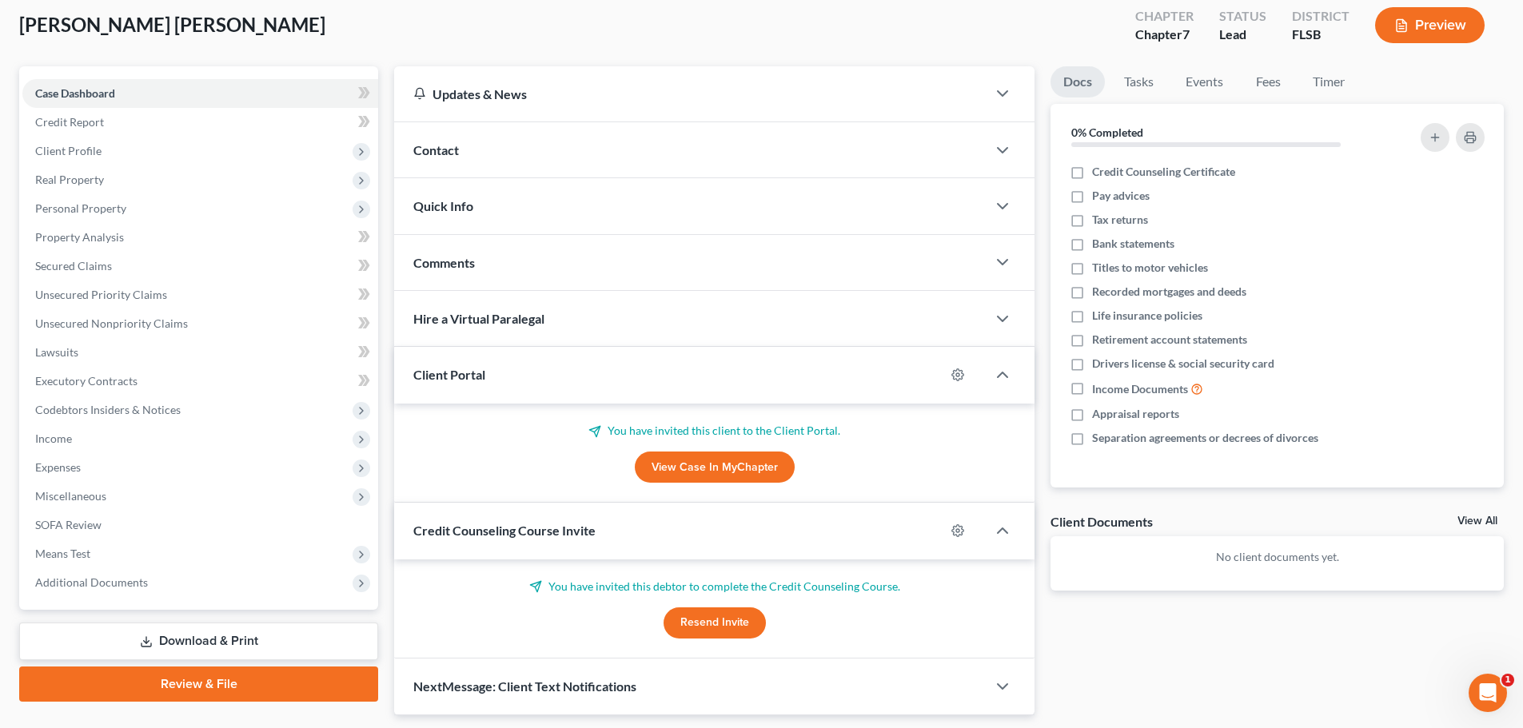
scroll to position [81, 0]
